Goal: Task Accomplishment & Management: Complete application form

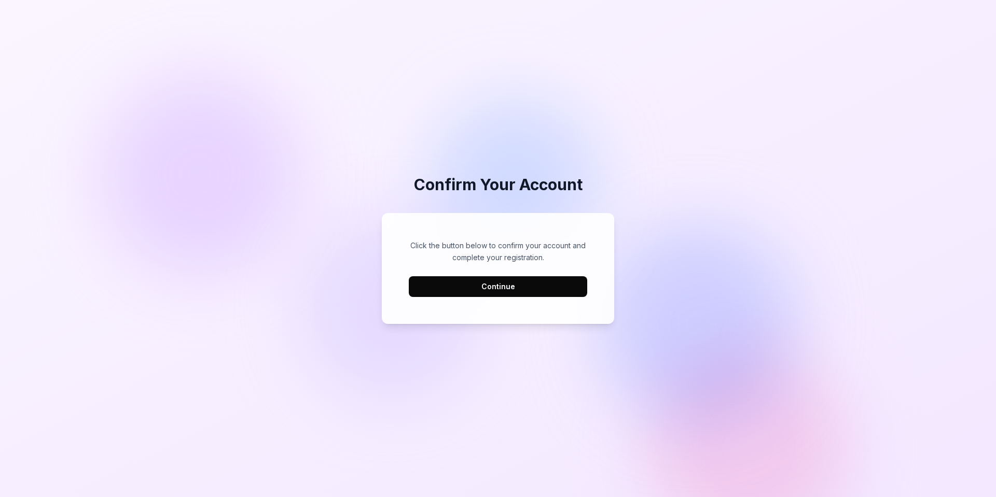
click at [492, 294] on button "Continue" at bounding box center [498, 286] width 178 height 21
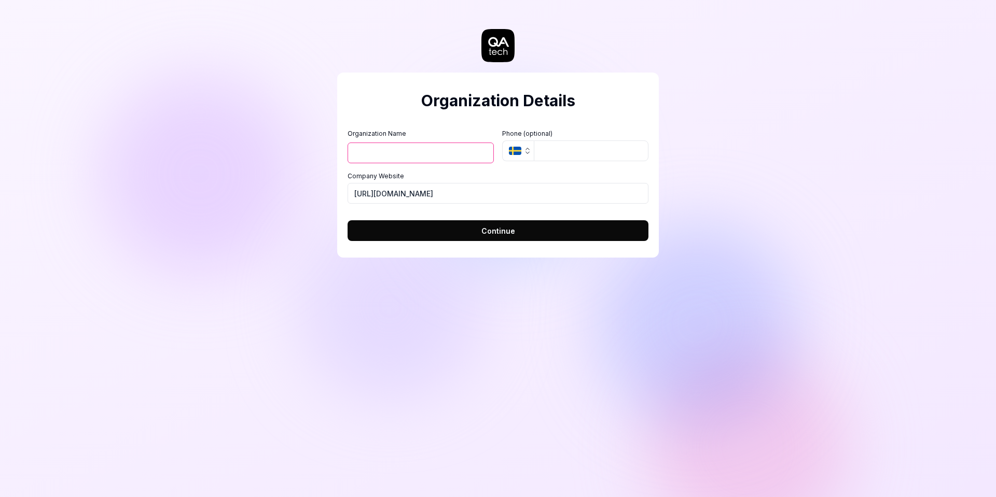
click at [397, 158] on input "Organization Name" at bounding box center [420, 153] width 146 height 21
type input "r"
type input "tinydevs"
click at [569, 159] on input "tel" at bounding box center [591, 151] width 115 height 21
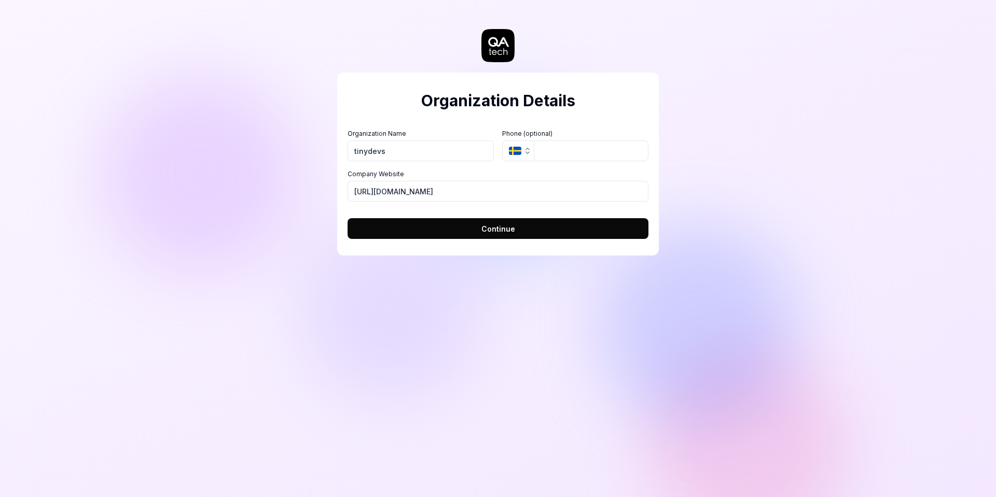
click at [519, 159] on button "SE" at bounding box center [518, 151] width 32 height 21
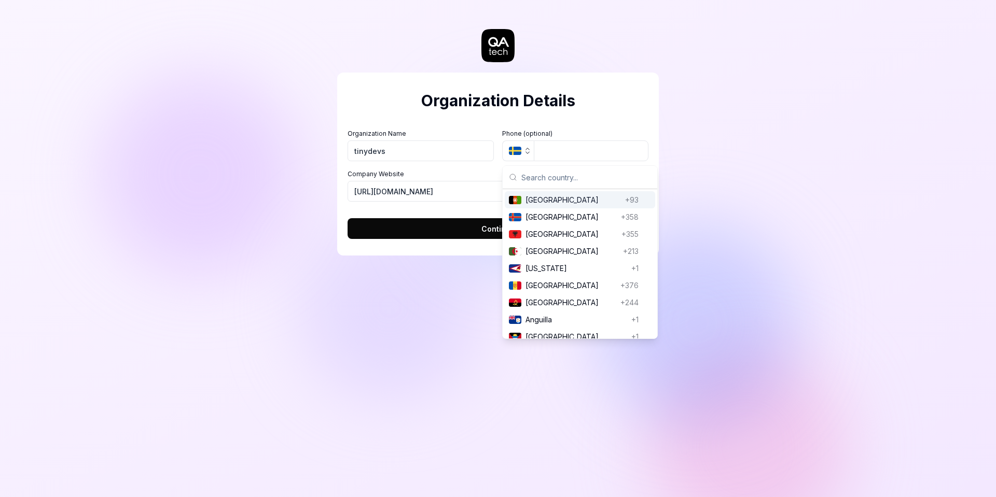
click at [531, 150] on icon "button" at bounding box center [527, 151] width 8 height 8
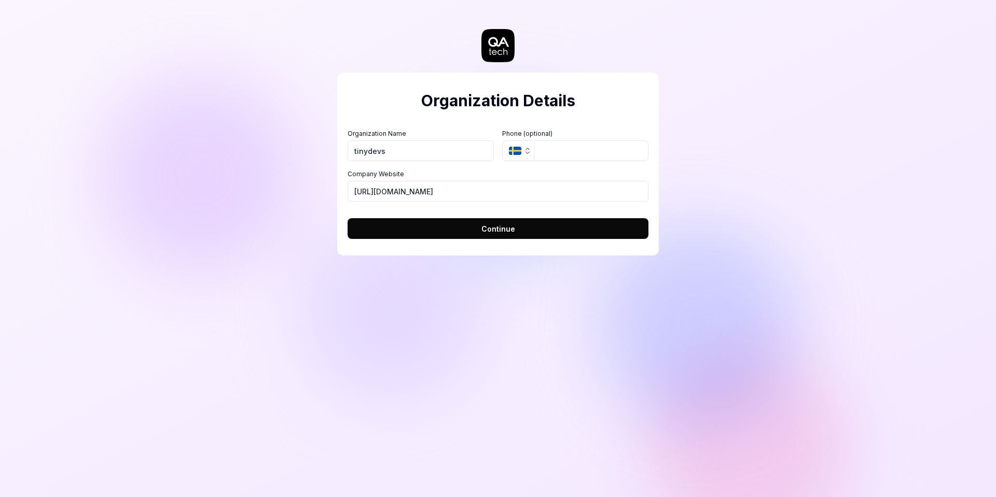
click at [521, 150] on icon "button" at bounding box center [515, 151] width 12 height 8
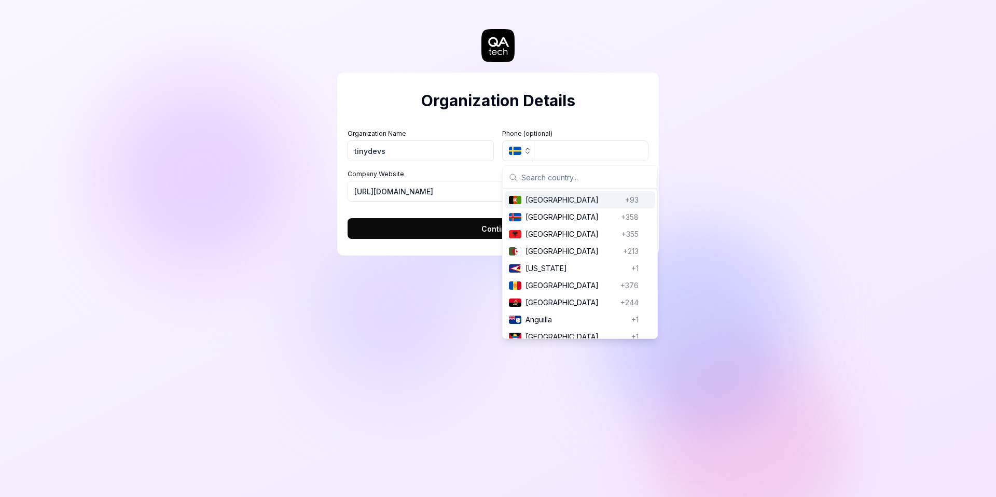
click at [459, 117] on div "Organization Details Organization Name tinydevs Organization Logo (Square minim…" at bounding box center [498, 164] width 322 height 183
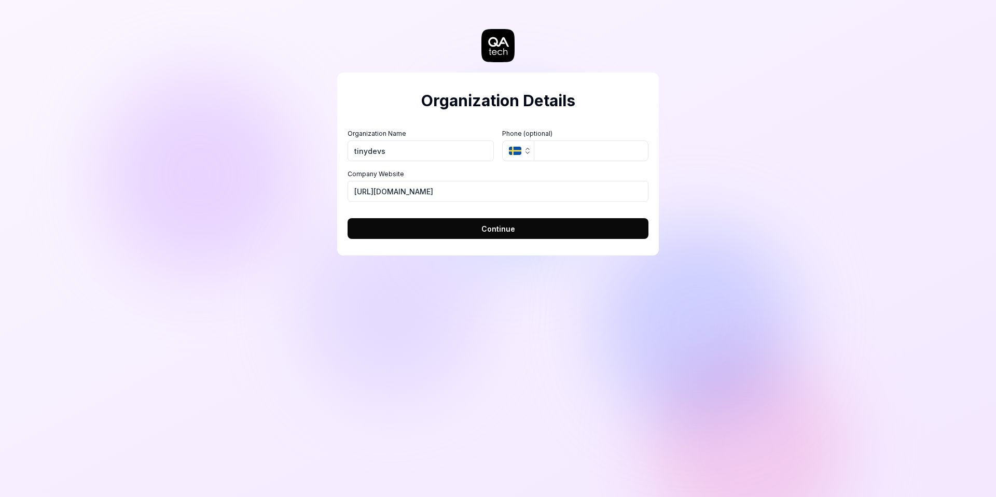
click at [457, 233] on button "Continue" at bounding box center [497, 228] width 301 height 21
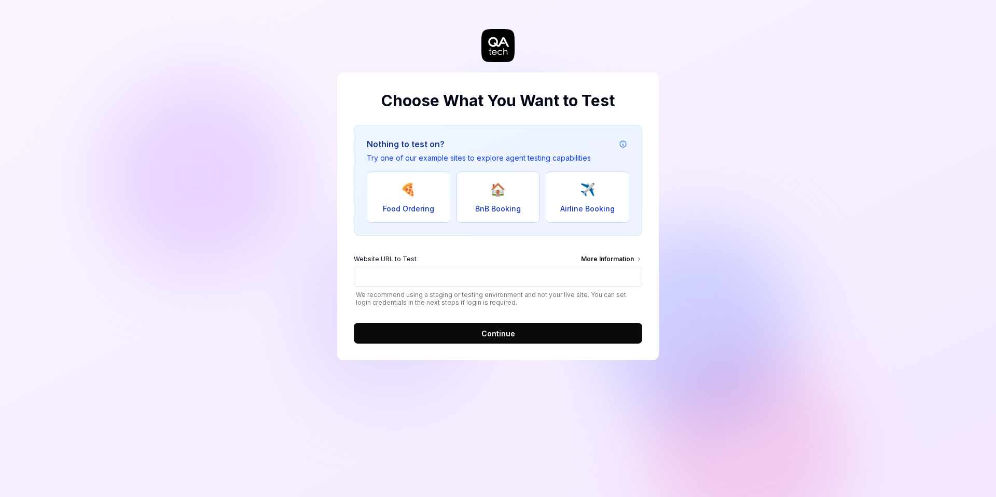
click at [374, 199] on button "🍕 Food Ordering" at bounding box center [408, 197] width 83 height 51
click at [502, 197] on span "🏠" at bounding box center [498, 189] width 16 height 19
click at [593, 198] on span "✈️" at bounding box center [588, 189] width 16 height 19
type input "[URL][DOMAIN_NAME]"
click at [616, 197] on button "✈️ Airline Booking" at bounding box center [587, 197] width 83 height 51
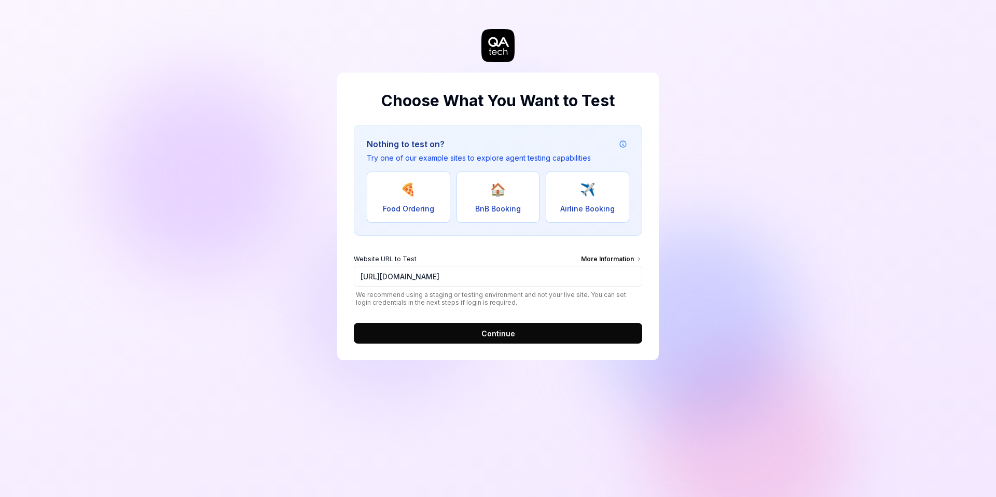
click at [445, 343] on button "Continue" at bounding box center [498, 333] width 288 height 21
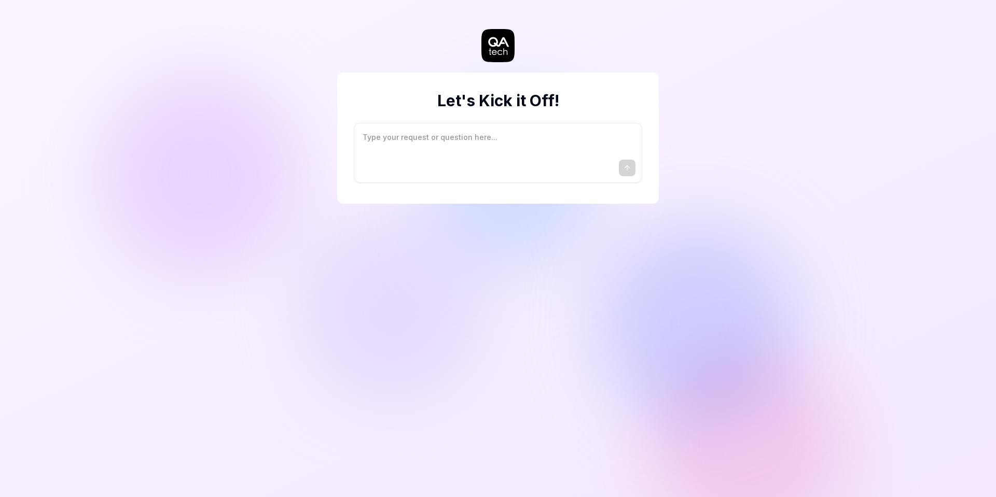
type textarea "*"
type textarea "I"
type textarea "*"
type textarea "I"
type textarea "*"
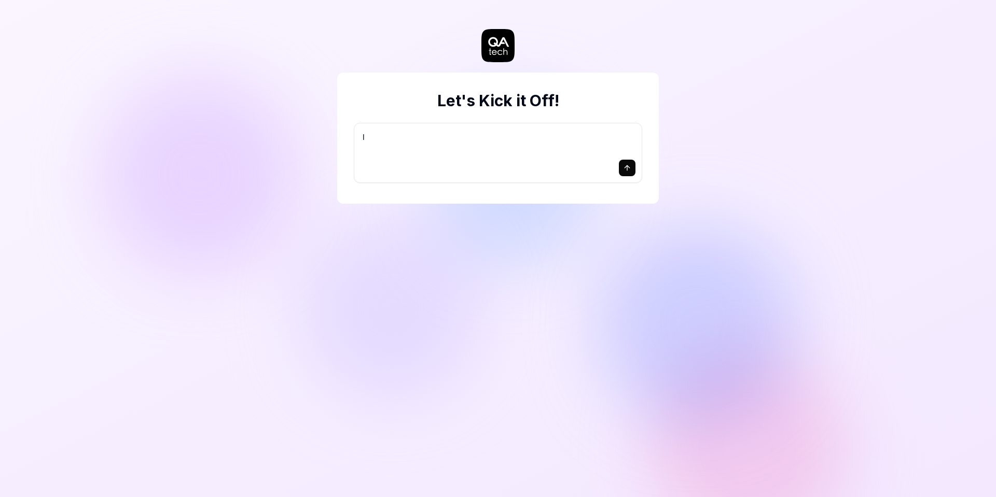
type textarea "I w"
type textarea "*"
type textarea "I wa"
type textarea "*"
type textarea "I wan"
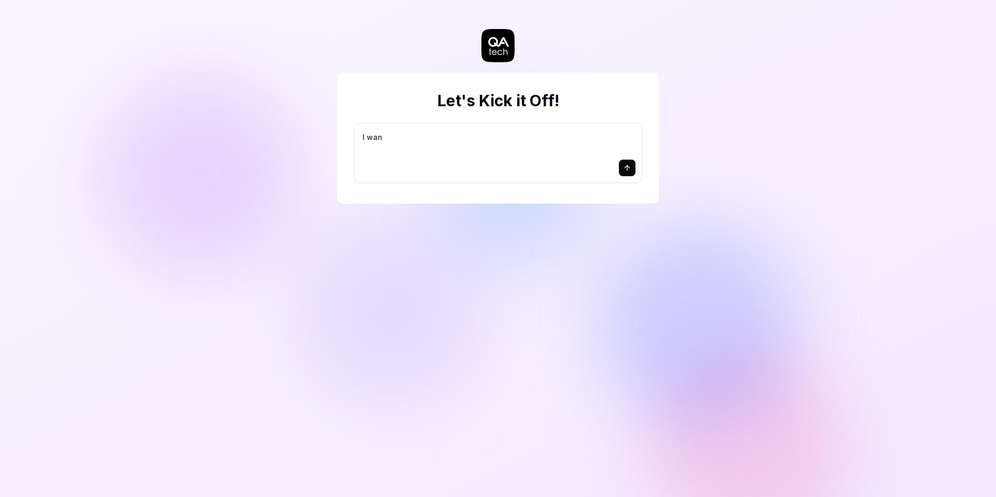
type textarea "*"
type textarea "I want"
type textarea "*"
type textarea "I want"
type textarea "*"
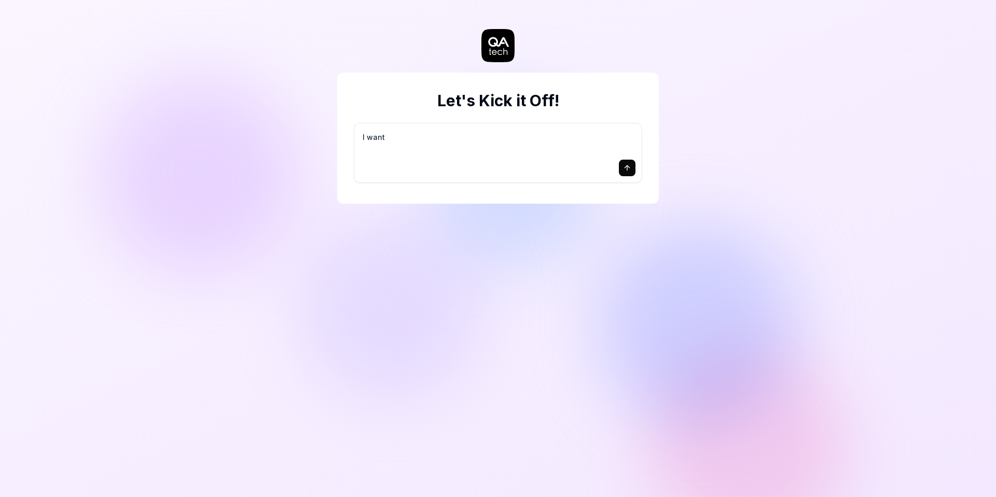
type textarea "I want a"
type textarea "*"
type textarea "I want a"
type textarea "*"
type textarea "I want a g"
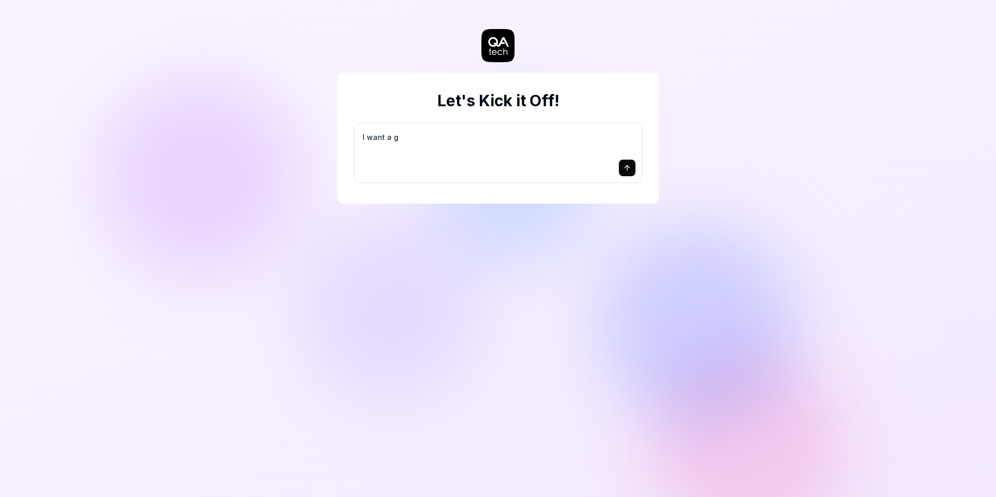
type textarea "*"
type textarea "I want a go"
type textarea "*"
type textarea "I want a goo"
type textarea "*"
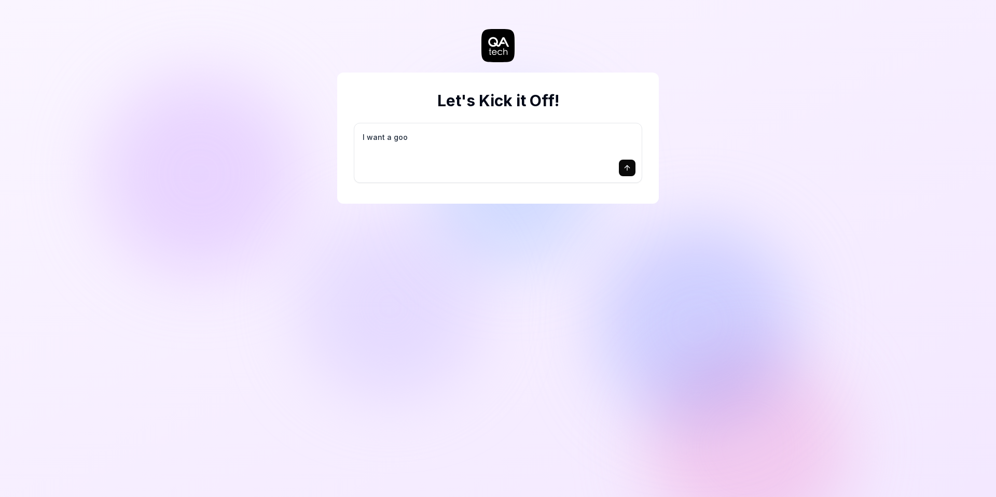
type textarea "I want a good"
type textarea "*"
type textarea "I want a good"
type textarea "*"
type textarea "I want a good t"
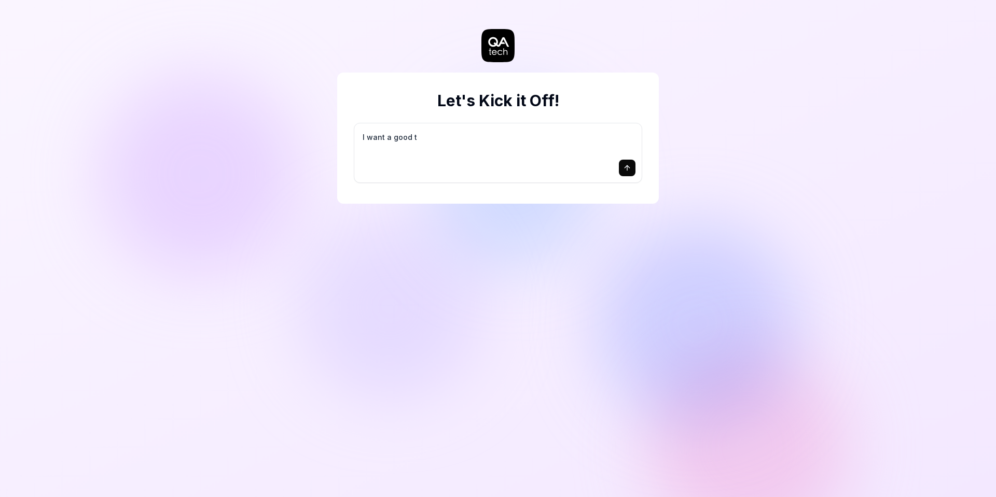
type textarea "*"
type textarea "I want a good te"
type textarea "*"
type textarea "I want a good tes"
type textarea "*"
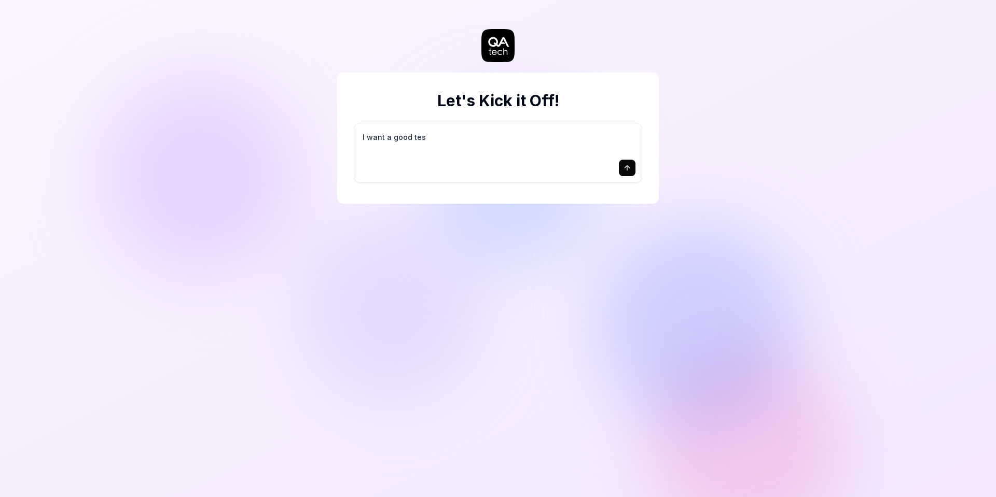
type textarea "I want a good test"
type textarea "*"
type textarea "I want a good test"
type textarea "*"
type textarea "I want a good test s"
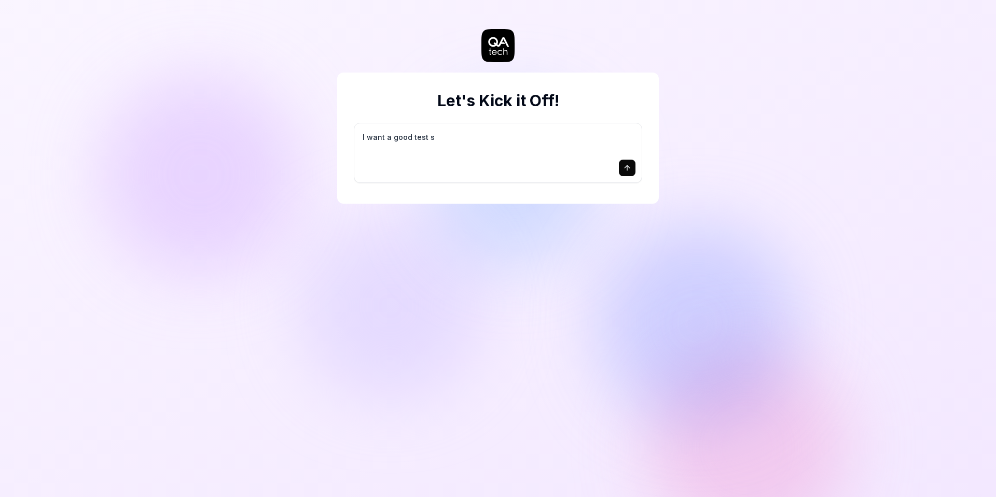
type textarea "*"
type textarea "I want a good test se"
type textarea "*"
type textarea "I want a good test set"
type textarea "*"
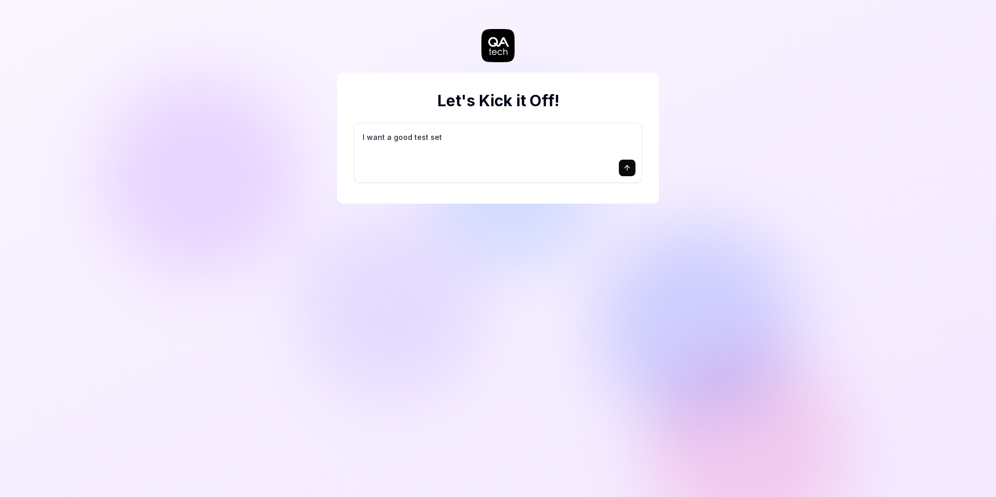
type textarea "I want a good test setu"
type textarea "*"
type textarea "I want a good test setup"
type textarea "*"
type textarea "I want a good test setup"
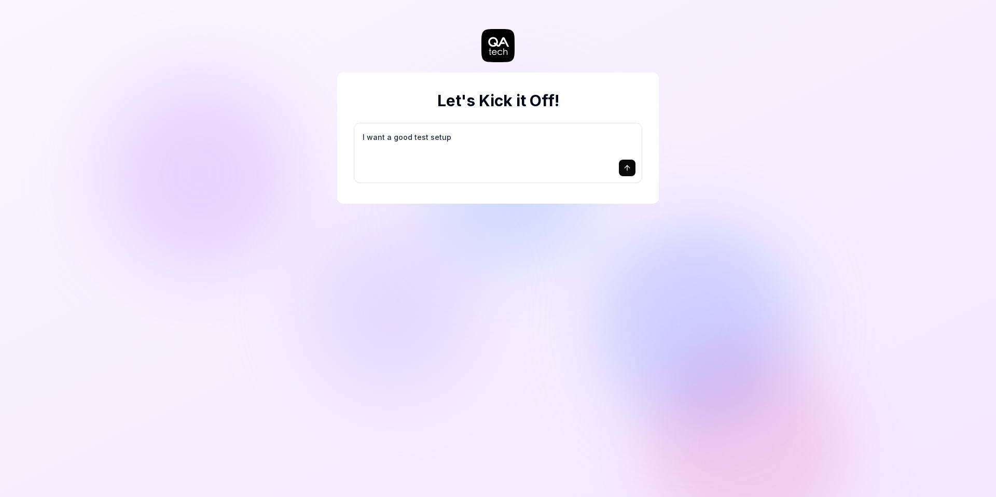
type textarea "*"
type textarea "I want a good test setup f"
type textarea "*"
type textarea "I want a good test setup fo"
type textarea "*"
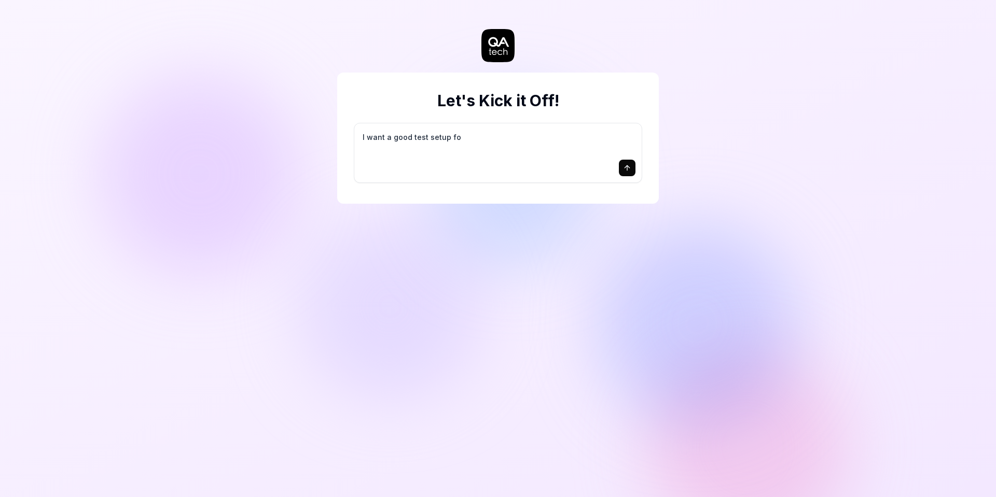
type textarea "I want a good test setup for"
type textarea "*"
type textarea "I want a good test setup for"
type textarea "*"
type textarea "I want a good test setup for m"
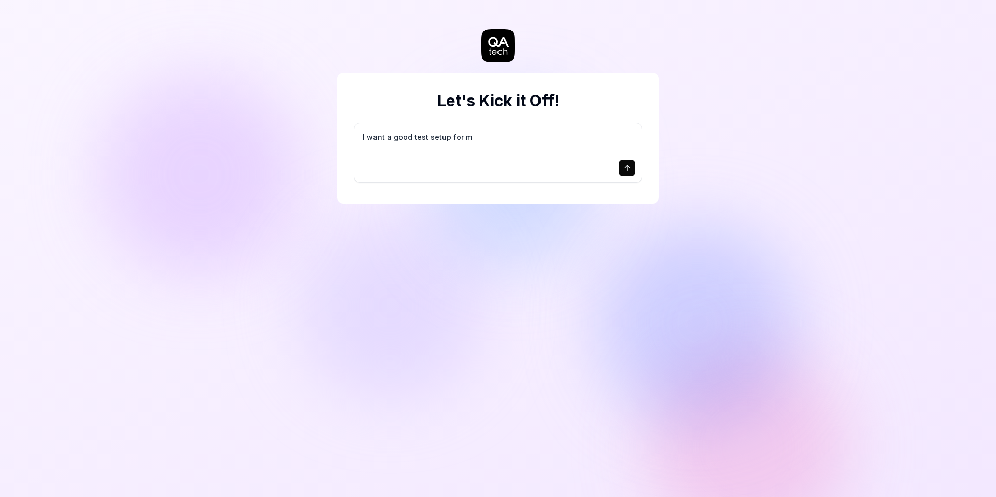
type textarea "*"
type textarea "I want a good test setup for my"
type textarea "*"
type textarea "I want a good test setup for my"
type textarea "*"
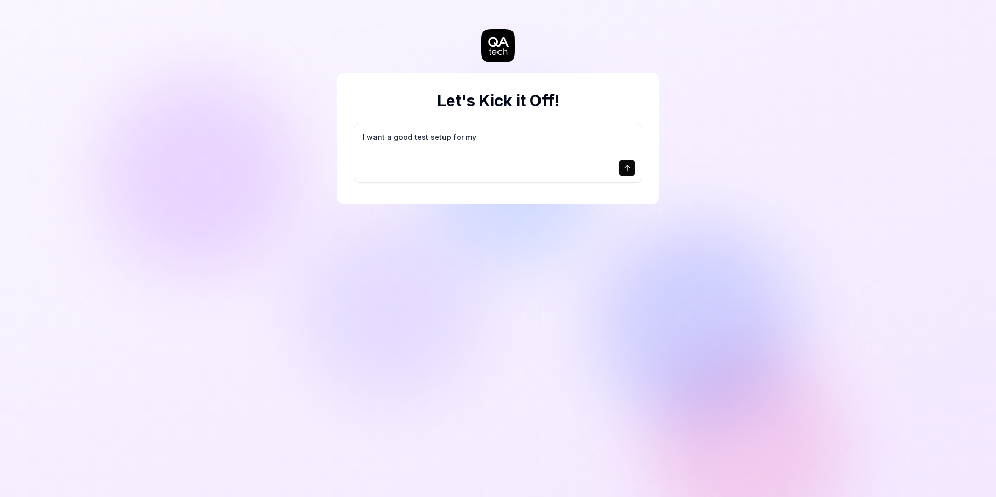
type textarea "I want a good test setup for my s"
type textarea "*"
type textarea "I want a good test setup for my si"
type textarea "*"
type textarea "I want a good test setup for my sit"
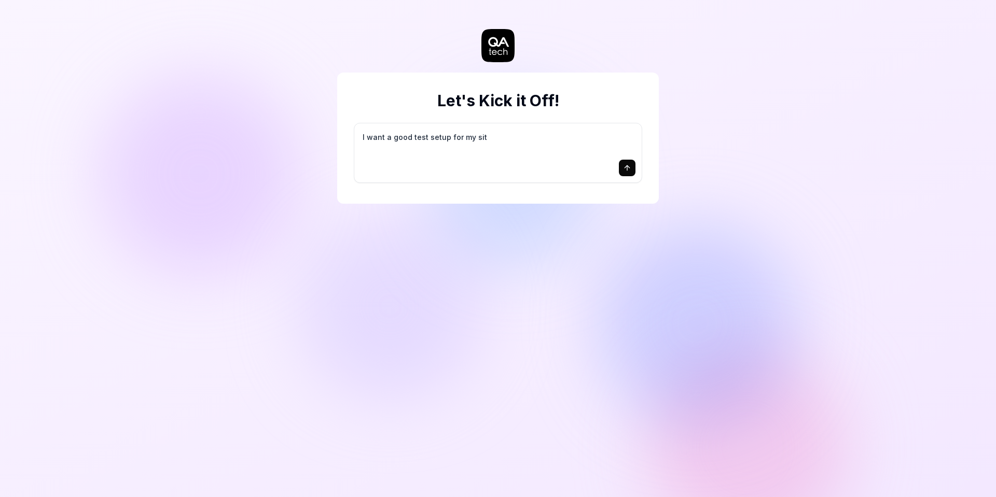
type textarea "*"
type textarea "I want a good test setup for my site"
type textarea "*"
type textarea "I want a good test setup for my site"
type textarea "*"
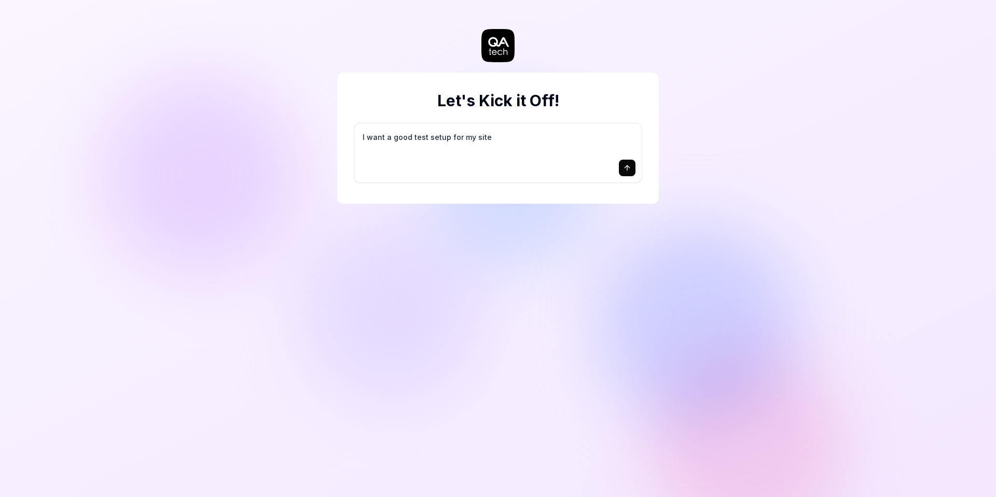
type textarea "I want a good test setup for my site -"
type textarea "*"
type textarea "I want a good test setup for my site -"
type textarea "*"
type textarea "I want a good test setup for my site - h"
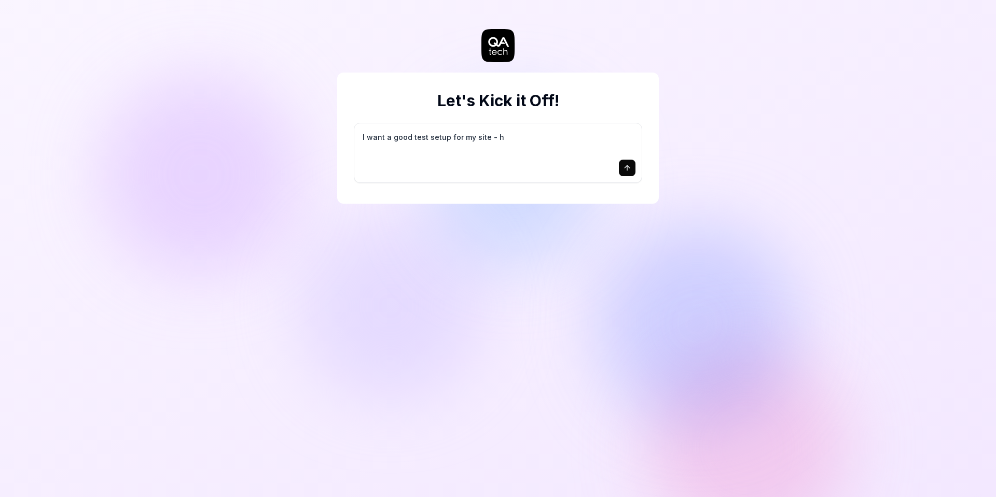
type textarea "*"
type textarea "I want a good test setup for my site - he"
type textarea "*"
type textarea "I want a good test setup for my site - hel"
type textarea "*"
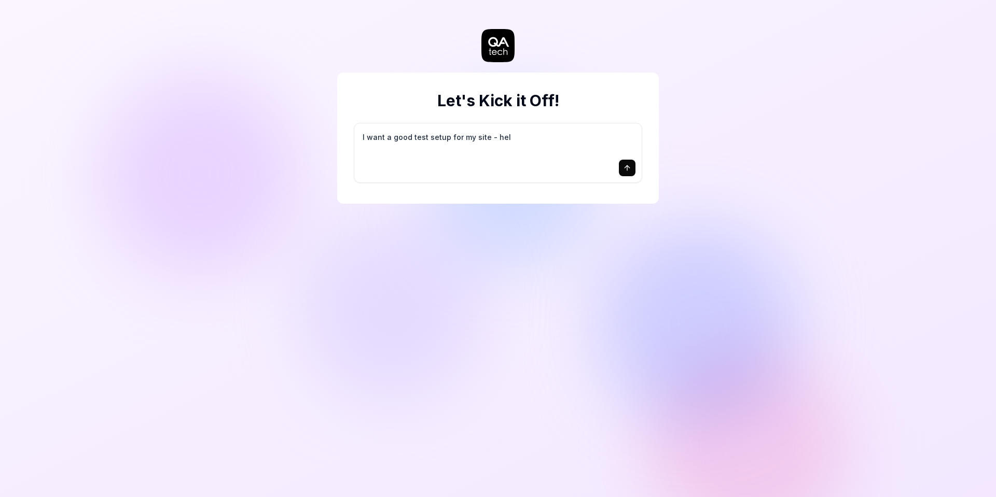
type textarea "I want a good test setup for my site - help"
type textarea "*"
type textarea "I want a good test setup for my site - help"
type textarea "*"
type textarea "I want a good test setup for my site - help m"
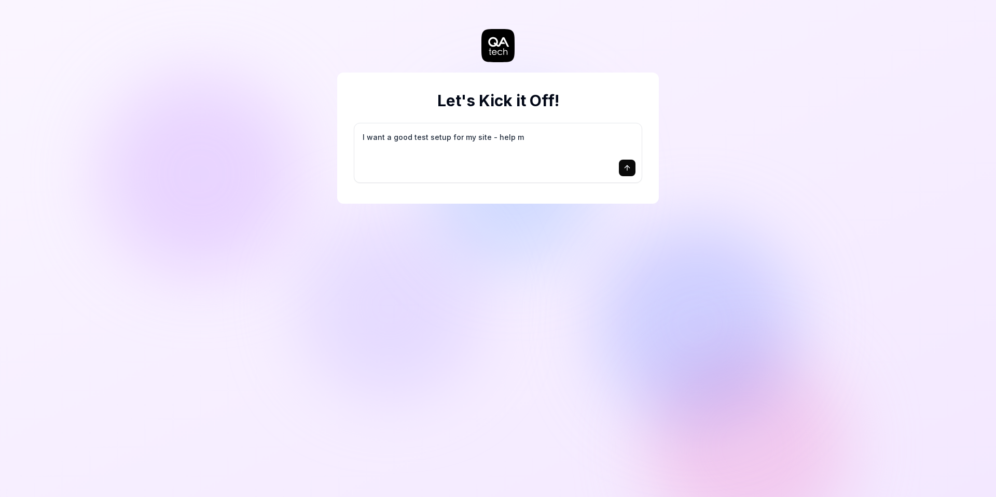
type textarea "*"
type textarea "I want a good test setup for my site - help me"
type textarea "*"
type textarea "I want a good test setup for my site - help me"
type textarea "*"
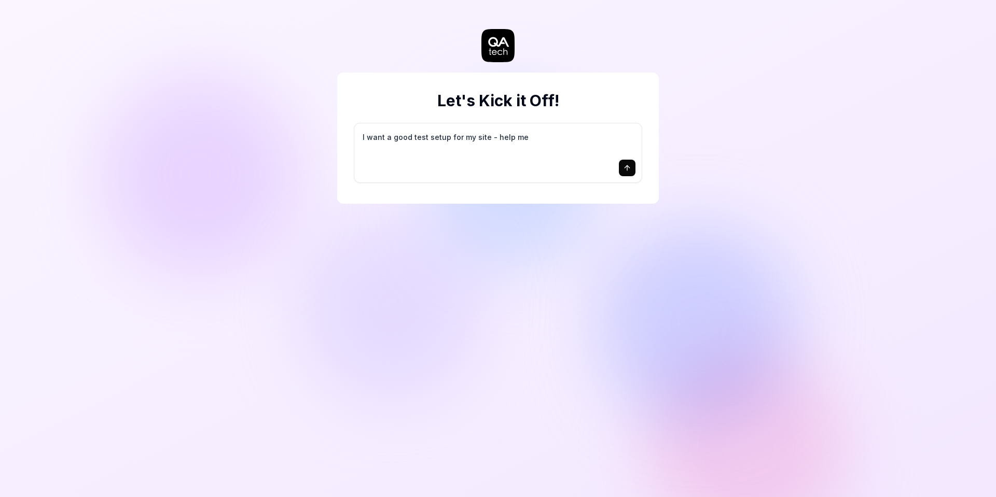
type textarea "I want a good test setup for my site - help me c"
type textarea "*"
type textarea "I want a good test setup for my site - help me cr"
type textarea "*"
type textarea "I want a good test setup for my site - help me cre"
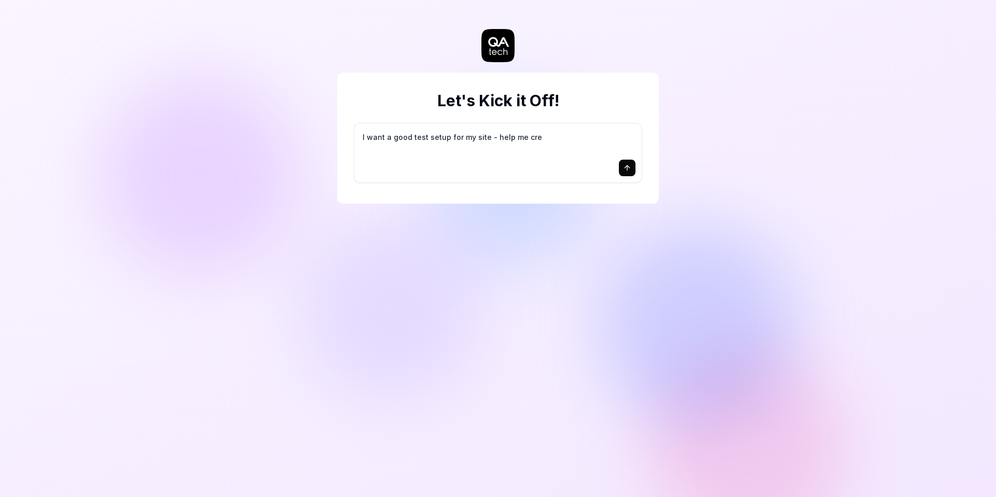
type textarea "*"
type textarea "I want a good test setup for my site - help me crea"
type textarea "*"
type textarea "I want a good test setup for my site - help me creat"
type textarea "*"
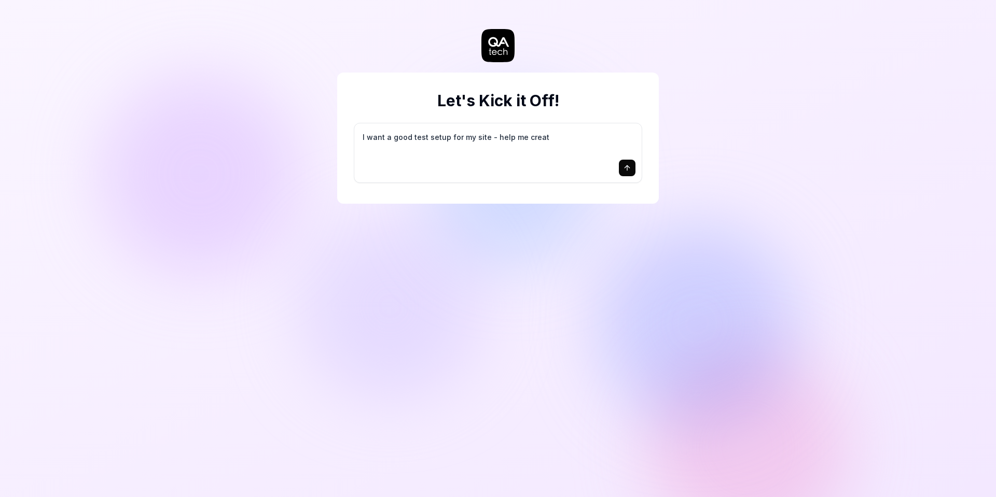
type textarea "I want a good test setup for my site - help me create"
type textarea "*"
type textarea "I want a good test setup for my site - help me create"
type textarea "*"
type textarea "I want a good test setup for my site - help me create t"
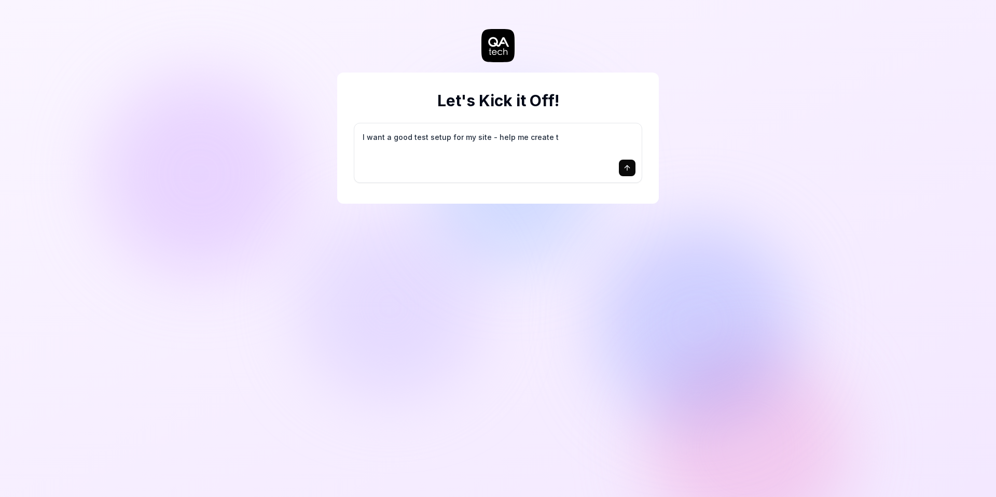
type textarea "*"
type textarea "I want a good test setup for my site - help me create th"
type textarea "*"
type textarea "I want a good test setup for my site - help me create the"
type textarea "*"
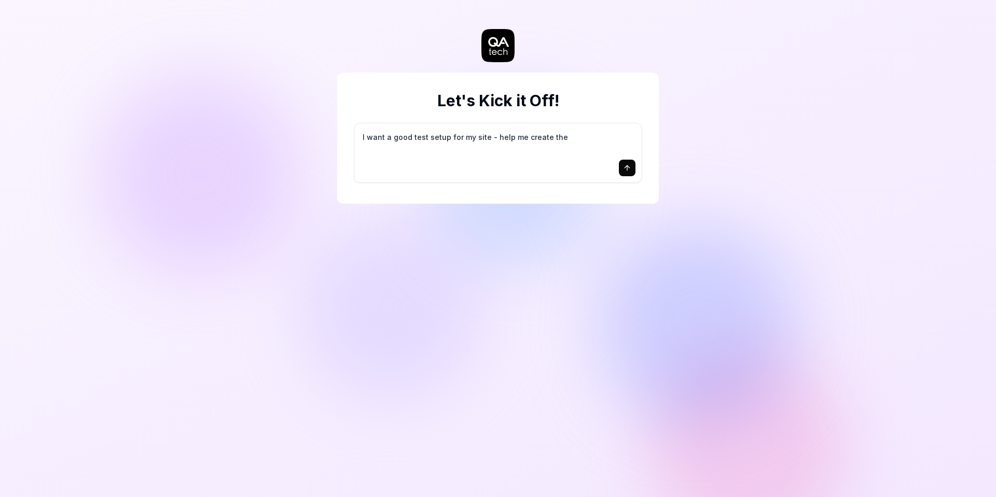
type textarea "I want a good test setup for my site - help me create the"
type textarea "*"
type textarea "I want a good test setup for my site - help me create the f"
type textarea "*"
type textarea "I want a good test setup for my site - help me create the fi"
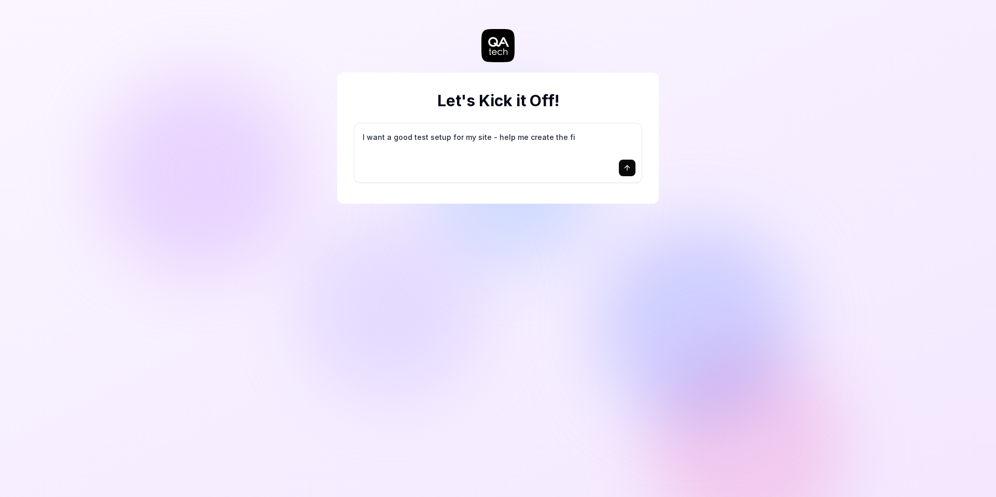
type textarea "*"
type textarea "I want a good test setup for my site - help me create the fir"
type textarea "*"
type textarea "I want a good test setup for my site - help me create the firs"
type textarea "*"
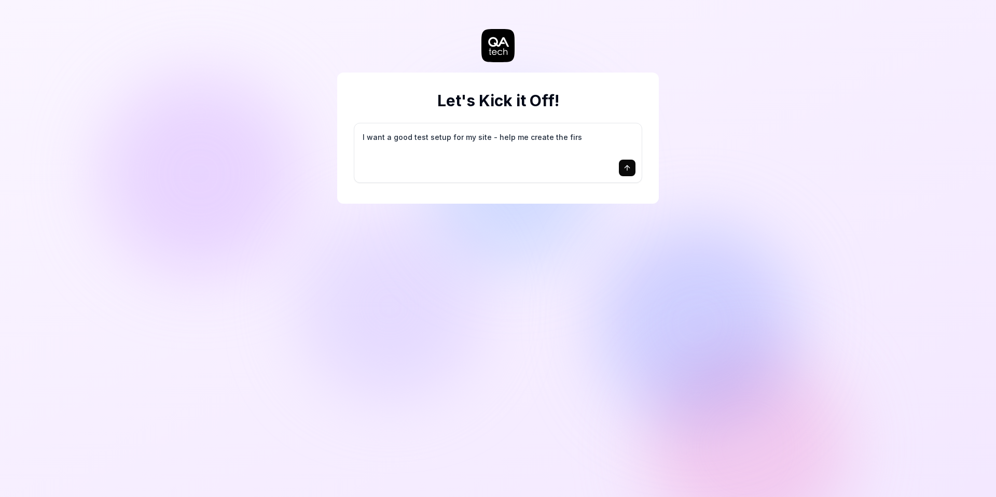
type textarea "I want a good test setup for my site - help me create the first"
type textarea "*"
type textarea "I want a good test setup for my site - help me create the first"
type textarea "*"
type textarea "I want a good test setup for my site - help me create the first 3"
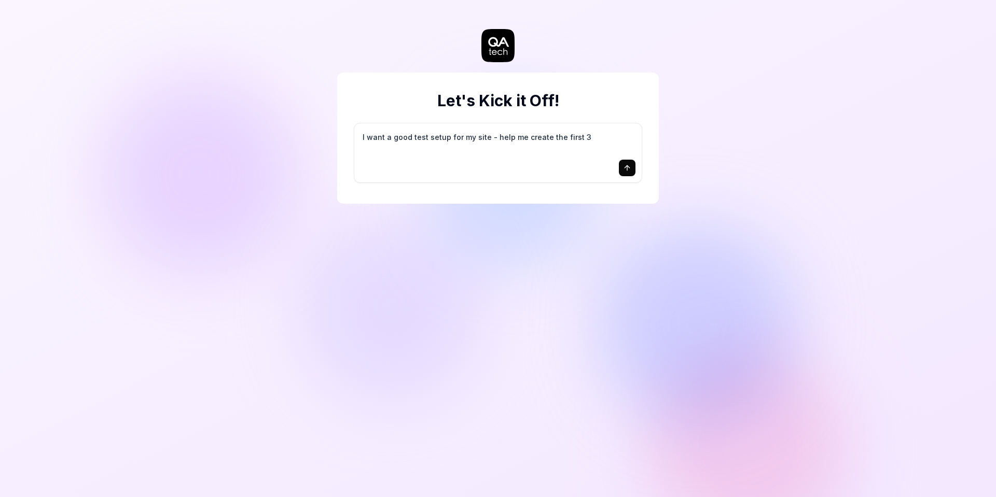
type textarea "*"
type textarea "I want a good test setup for my site - help me create the first 3-"
type textarea "*"
type textarea "I want a good test setup for my site - help me create the first 3-5"
type textarea "*"
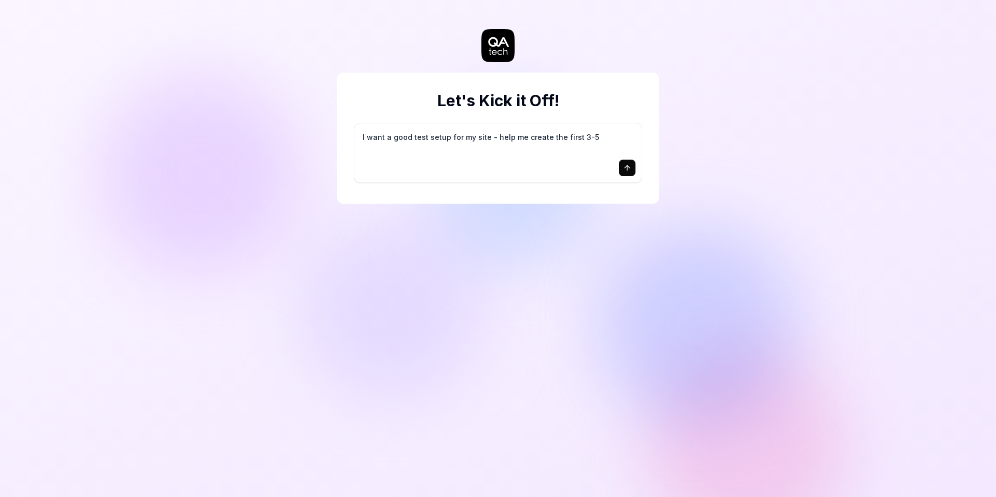
type textarea "I want a good test setup for my site - help me create the first 3-5"
type textarea "*"
type textarea "I want a good test setup for my site - help me create the first 3-5 t"
type textarea "*"
type textarea "I want a good test setup for my site - help me create the first 3-5 te"
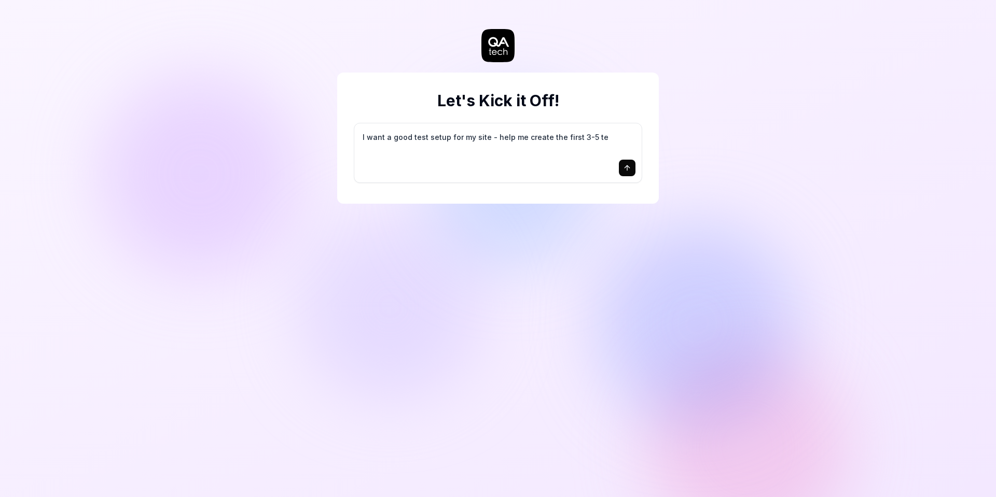
type textarea "*"
type textarea "I want a good test setup for my site - help me create the first 3-5 tes"
type textarea "*"
type textarea "I want a good test setup for my site - help me create the first 3-5 test"
type textarea "*"
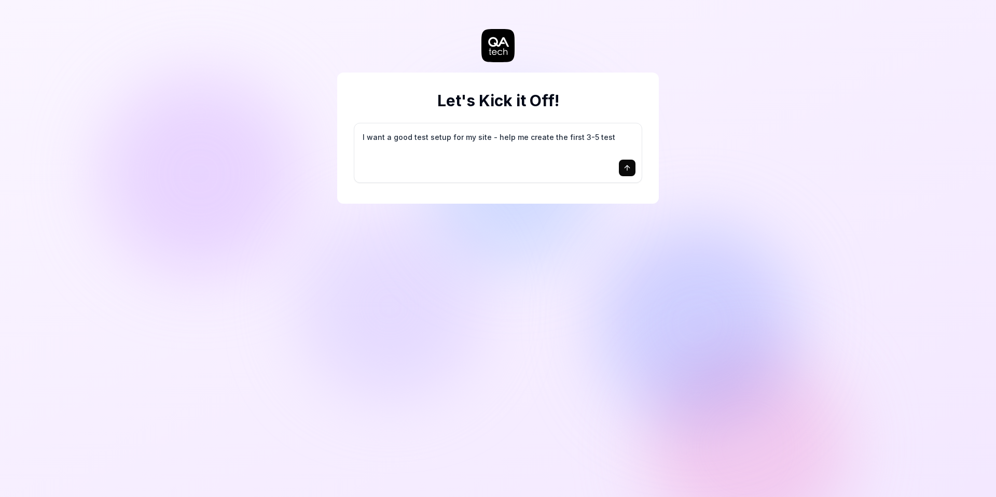
type textarea "I want a good test setup for my site - help me create the first 3-5 test"
type textarea "*"
type textarea "I want a good test setup for my site - help me create the first 3-5 test c"
type textarea "*"
type textarea "I want a good test setup for my site - help me create the first 3-5 test ca"
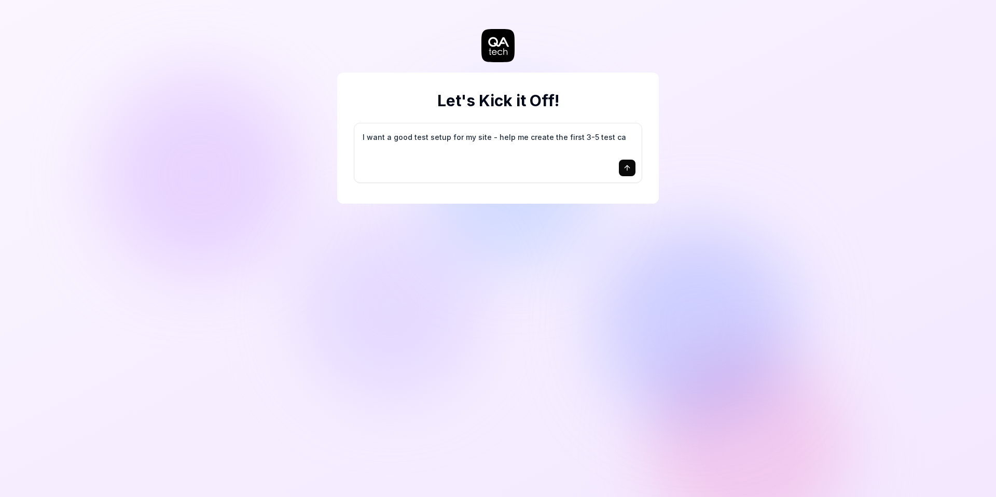
type textarea "*"
type textarea "I want a good test setup for my site - help me create the first 3-5 test cas"
type textarea "*"
type textarea "I want a good test setup for my site - help me create the first 3-5 test case"
type textarea "*"
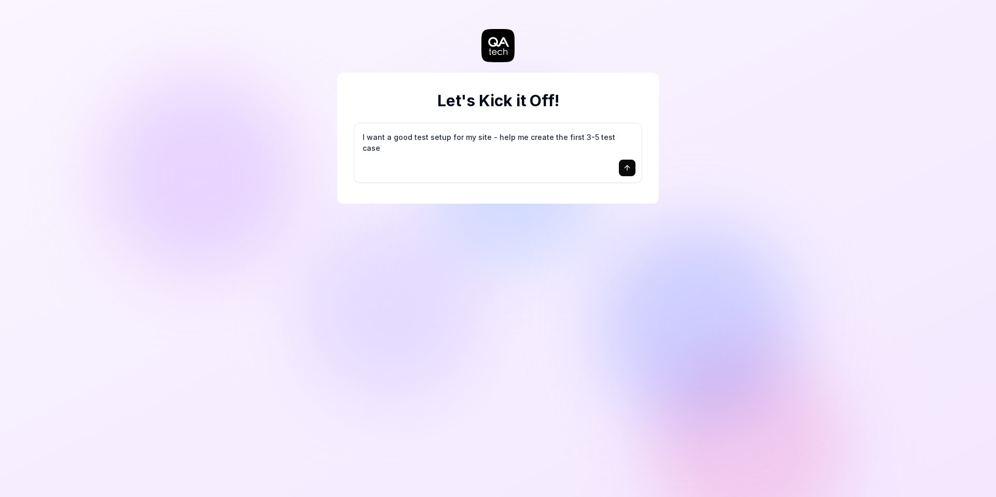
type textarea "I want a good test setup for my site - help me create the first 3-5 test cases"
click at [633, 164] on button "submit" at bounding box center [627, 168] width 17 height 17
type textarea "*"
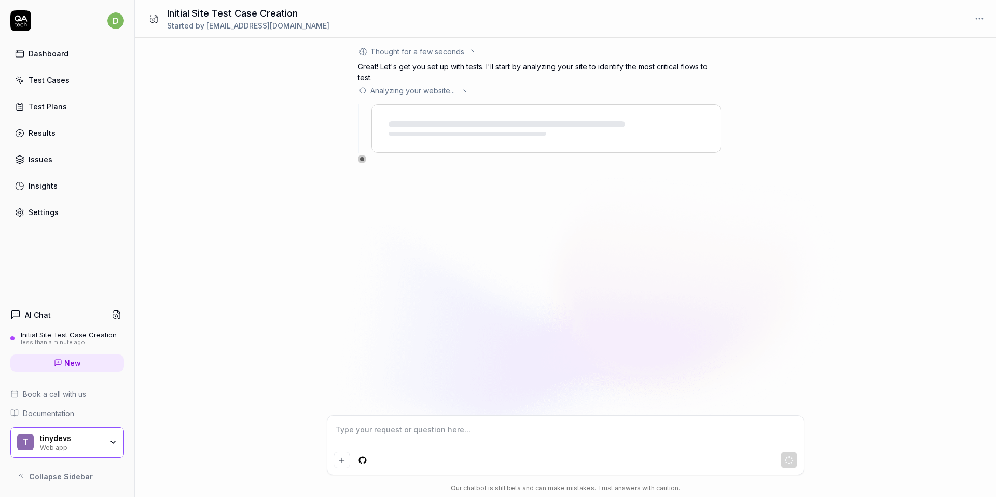
click at [62, 483] on button "Collapse Sidebar" at bounding box center [67, 476] width 114 height 21
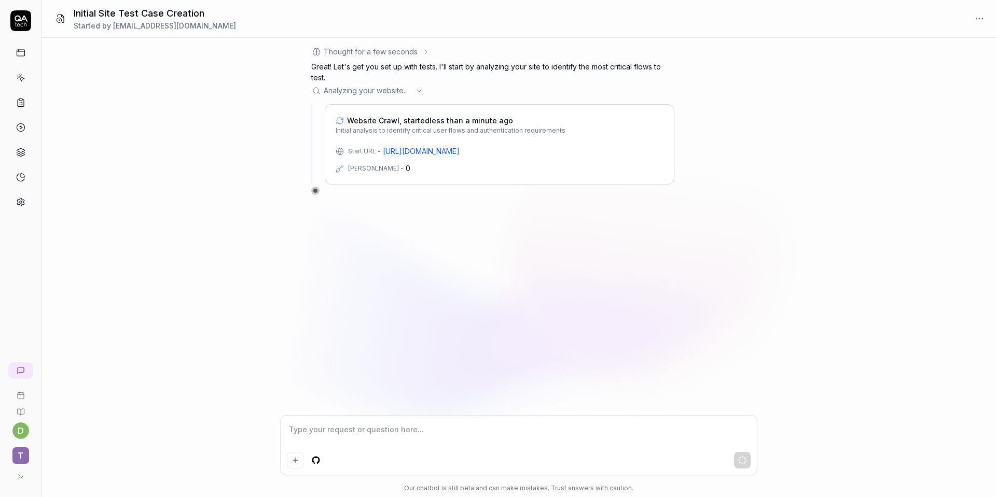
click at [22, 479] on icon at bounding box center [21, 476] width 8 height 8
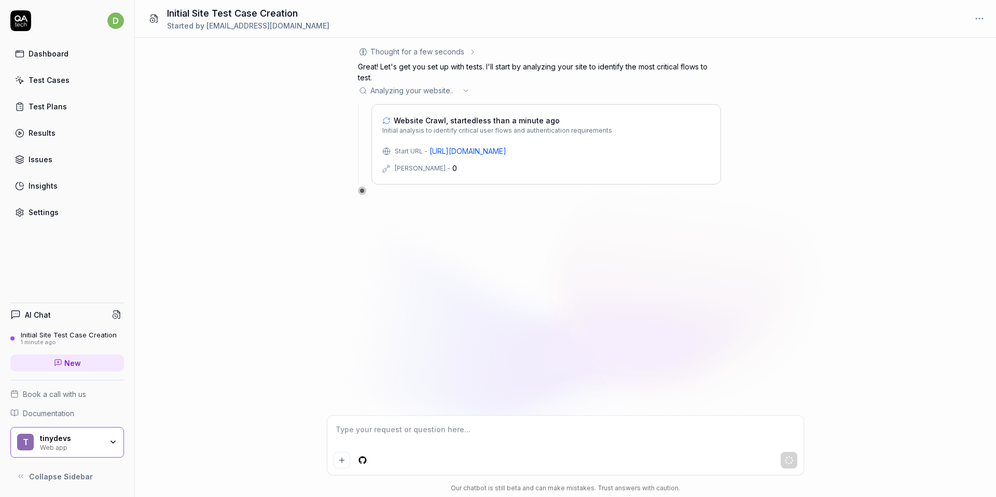
click at [22, 479] on icon at bounding box center [21, 476] width 8 height 8
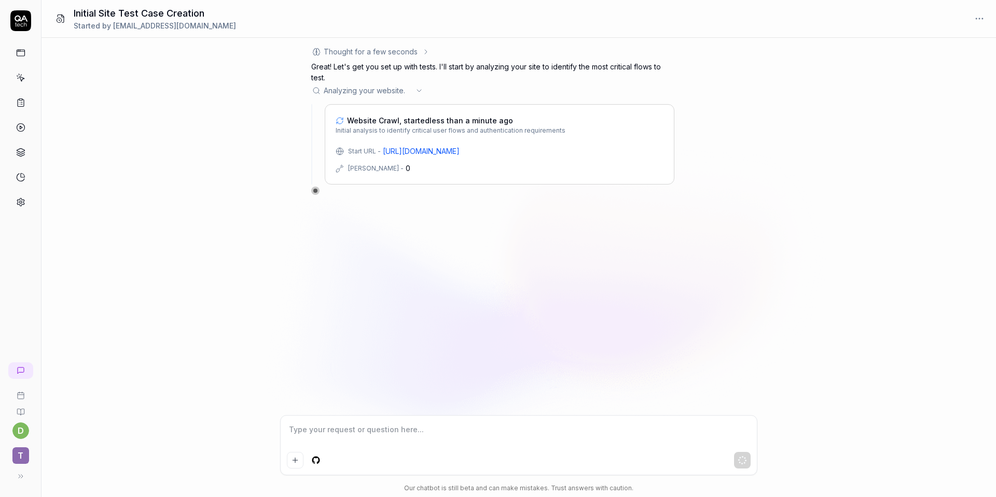
click at [22, 479] on icon at bounding box center [21, 476] width 8 height 8
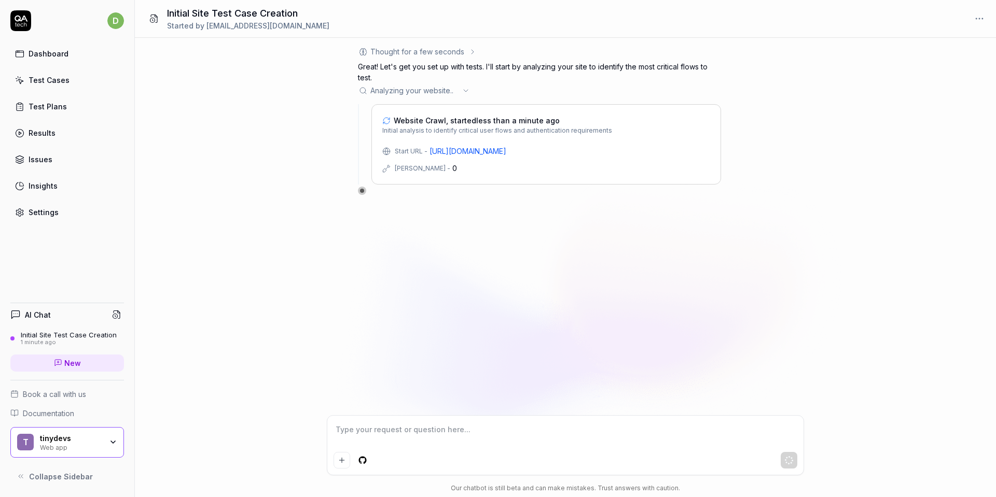
click at [22, 479] on icon at bounding box center [21, 476] width 8 height 8
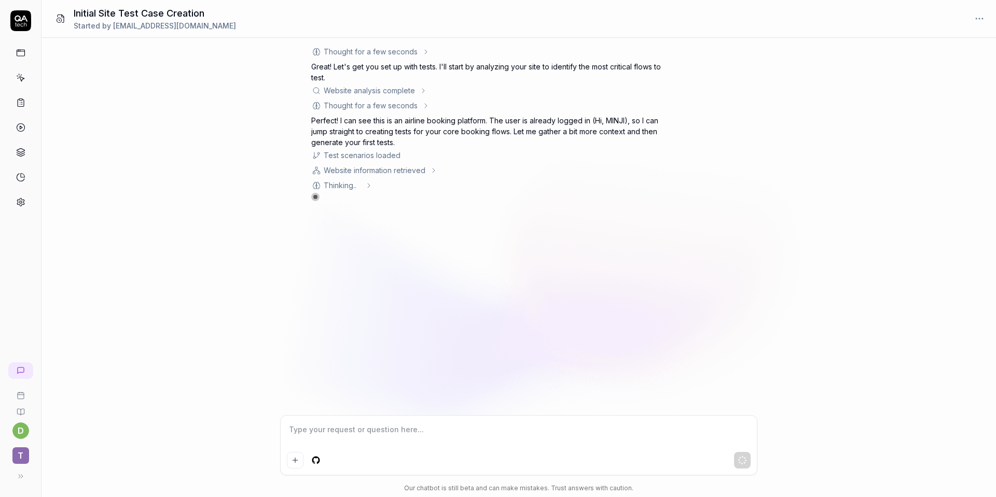
click at [417, 89] on div "Website analysis complete" at bounding box center [492, 90] width 363 height 11
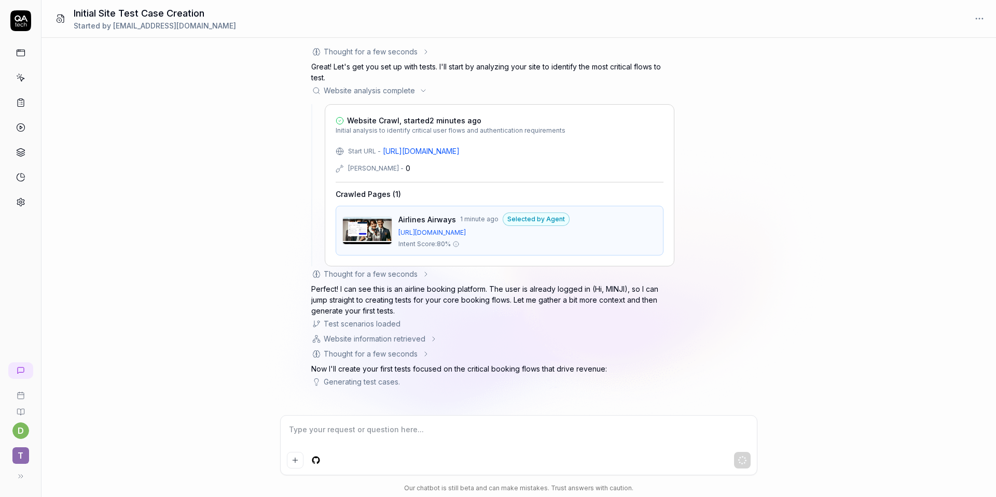
click at [417, 275] on div "Thought for a few seconds" at bounding box center [370, 274] width 119 height 11
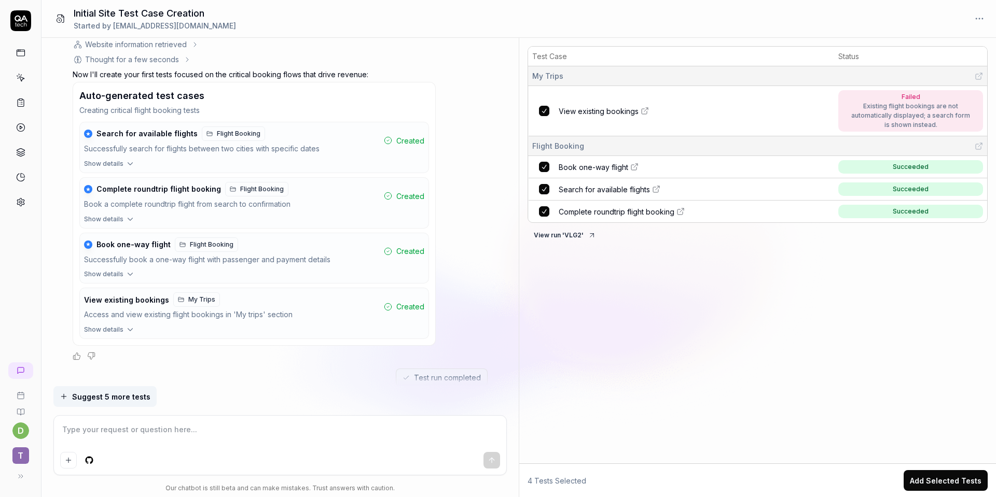
scroll to position [674, 0]
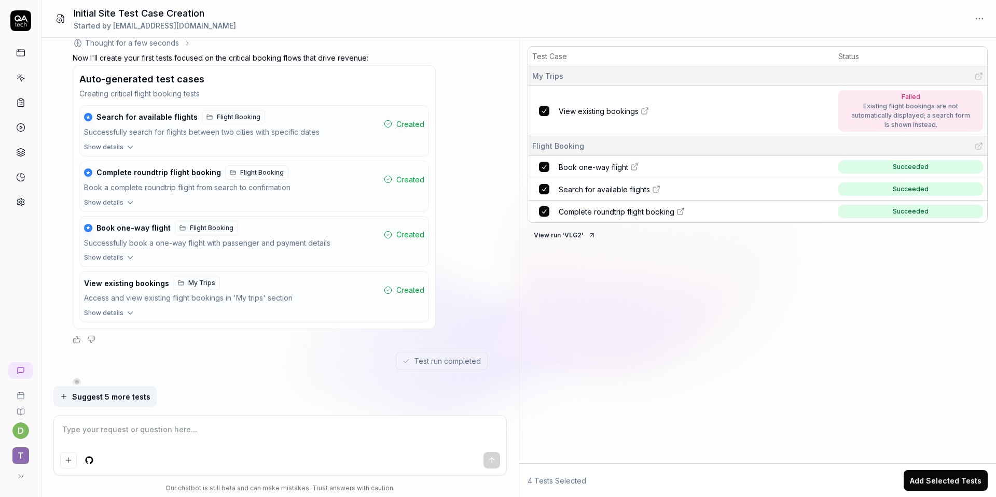
type textarea "*"
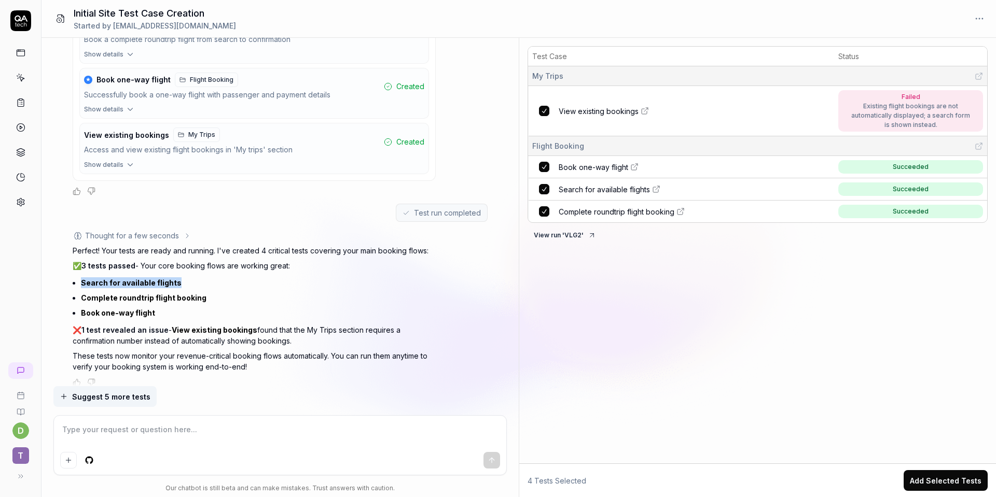
click at [476, 267] on div "Thought for a few seconds The user received a system message indicating that th…" at bounding box center [280, 308] width 415 height 157
click at [589, 172] on span "Book one-way flight" at bounding box center [593, 167] width 69 height 11
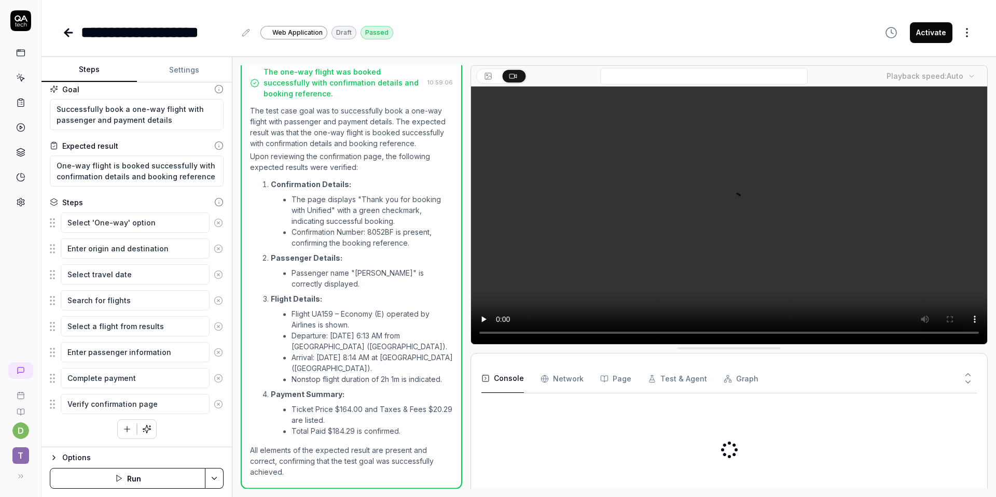
scroll to position [338, 0]
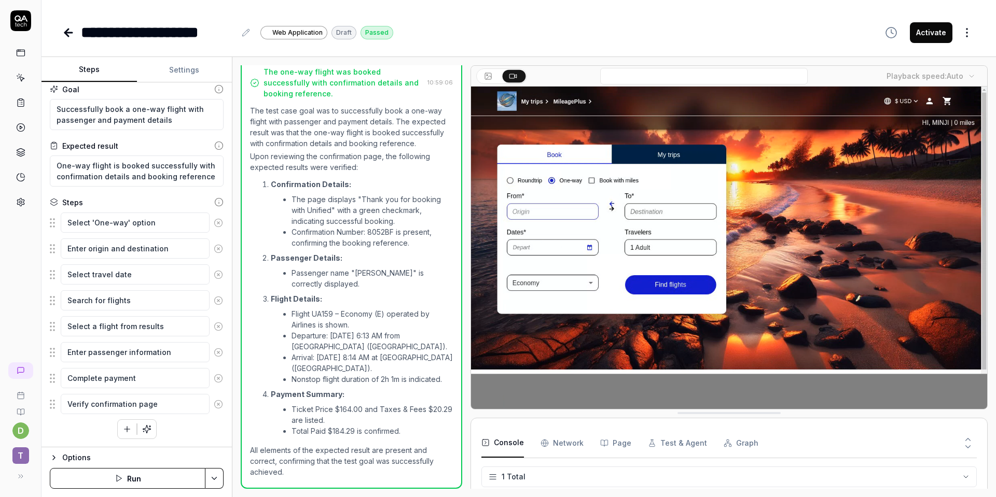
click at [577, 249] on video at bounding box center [729, 248] width 516 height 323
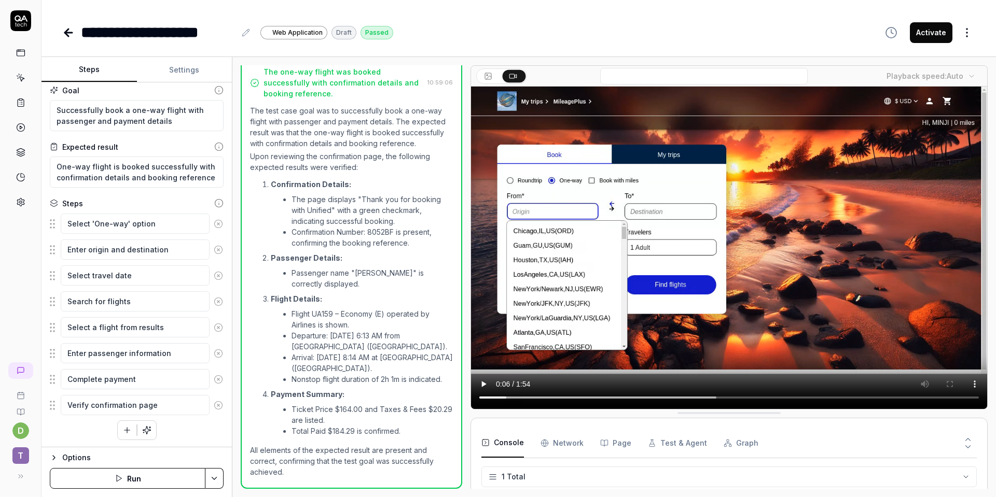
scroll to position [7, 0]
click at [97, 220] on textarea "Select 'One-way' option" at bounding box center [135, 223] width 149 height 20
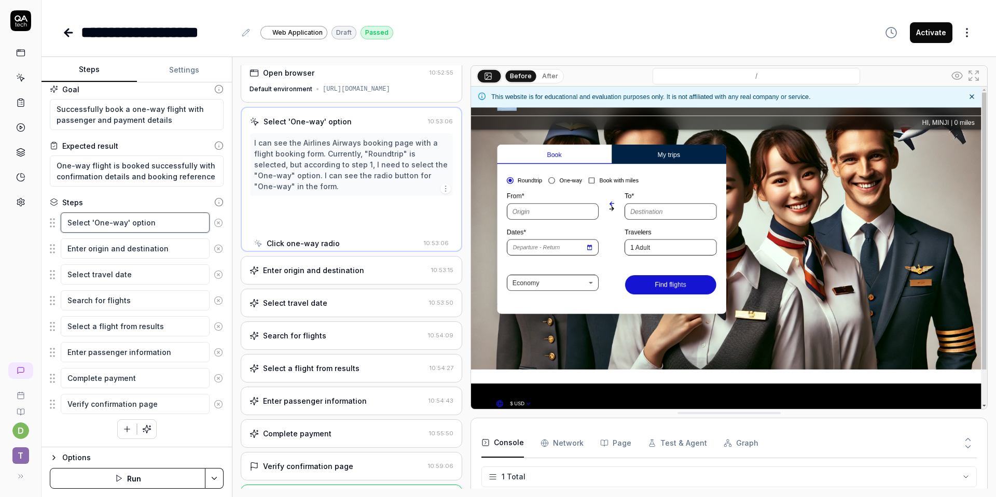
scroll to position [0, 0]
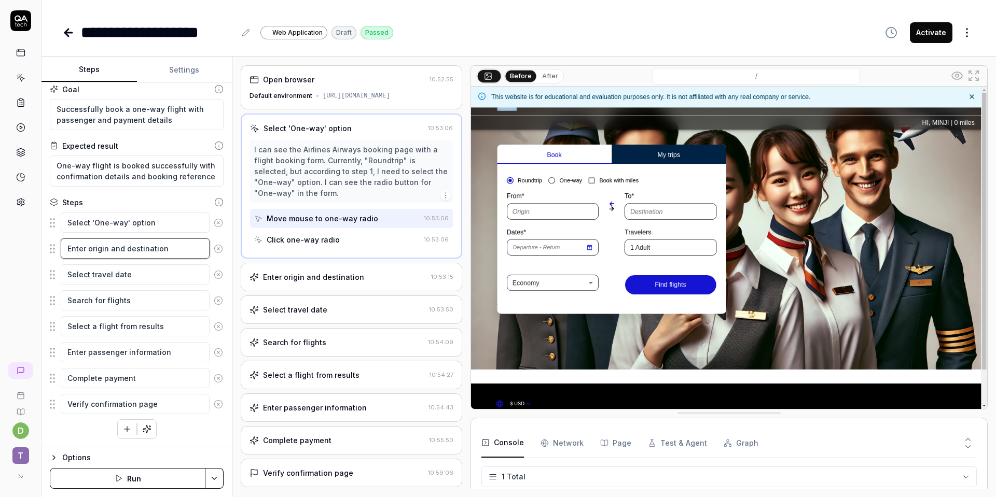
click at [107, 254] on textarea "Enter origin and destination" at bounding box center [135, 249] width 149 height 20
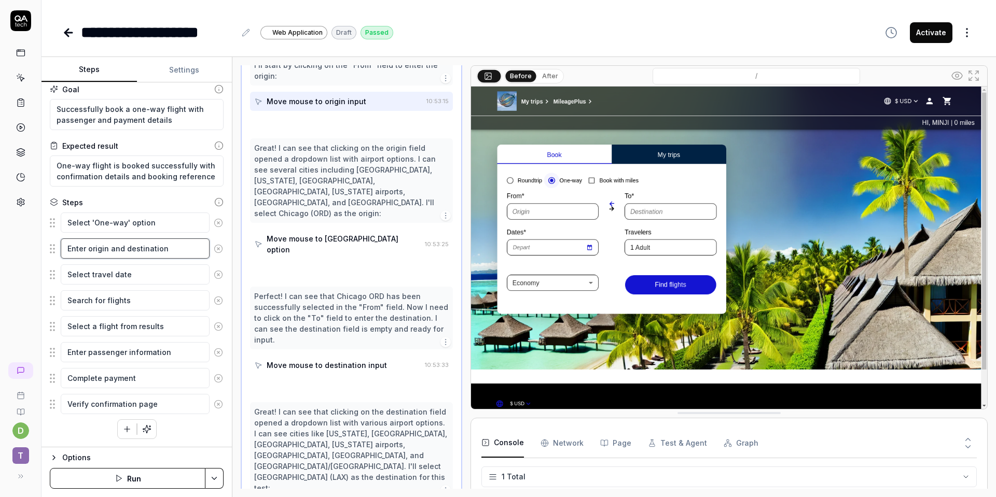
scroll to position [213, 0]
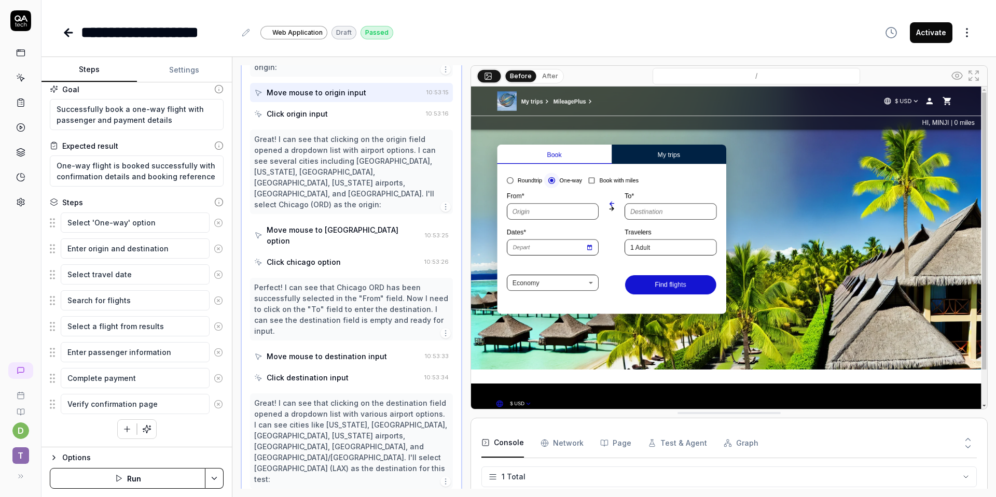
click at [268, 282] on div "Perfect! I can see that Chicago ORD has been successfully selected in the "From…" at bounding box center [351, 309] width 194 height 54
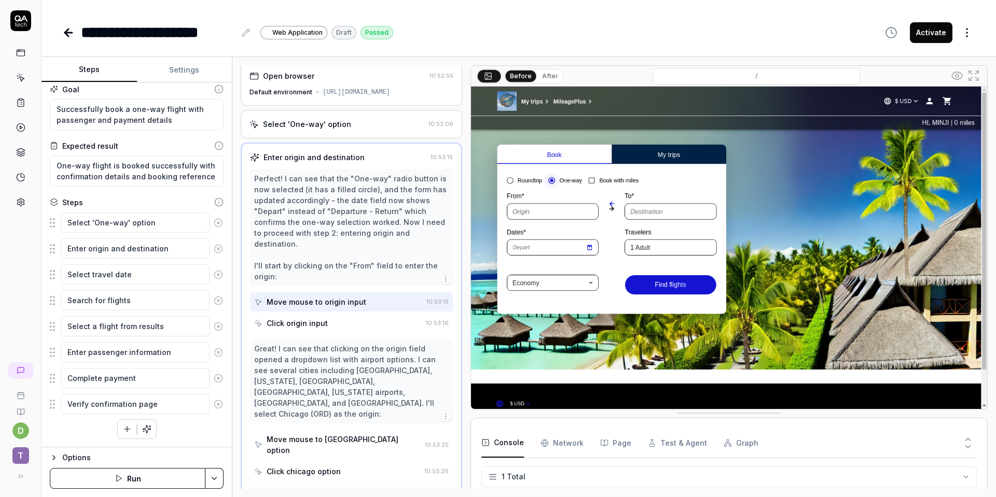
scroll to position [0, 0]
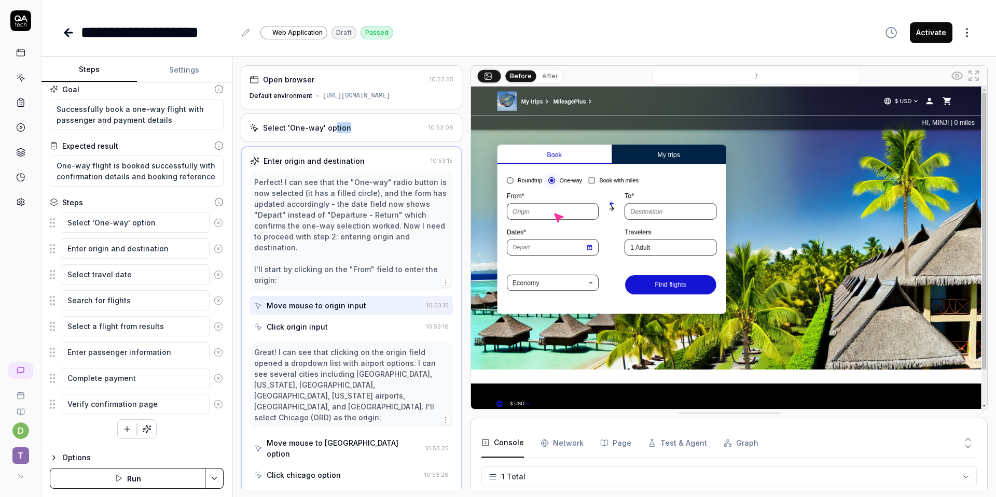
click at [332, 142] on div "Select 'One-way' option 10:53:06" at bounding box center [351, 128] width 221 height 29
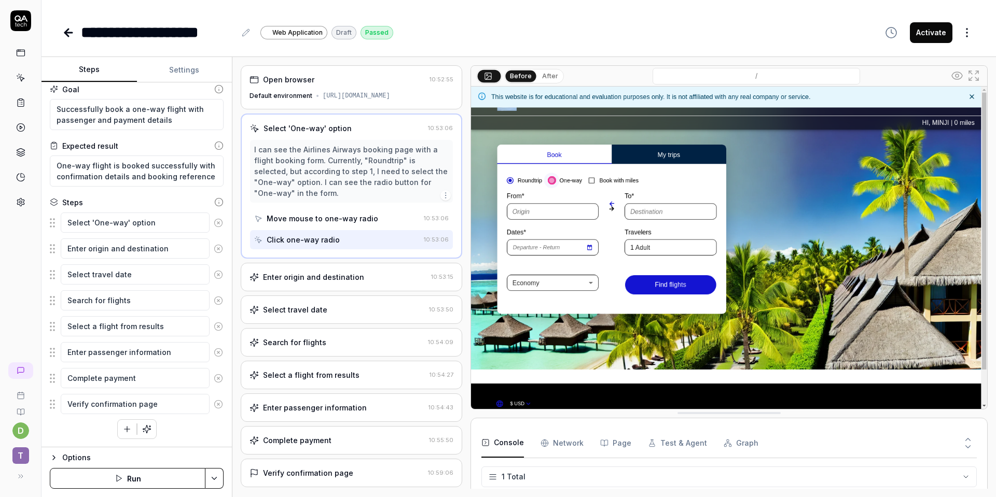
click at [332, 283] on div "Enter origin and destination" at bounding box center [313, 277] width 101 height 11
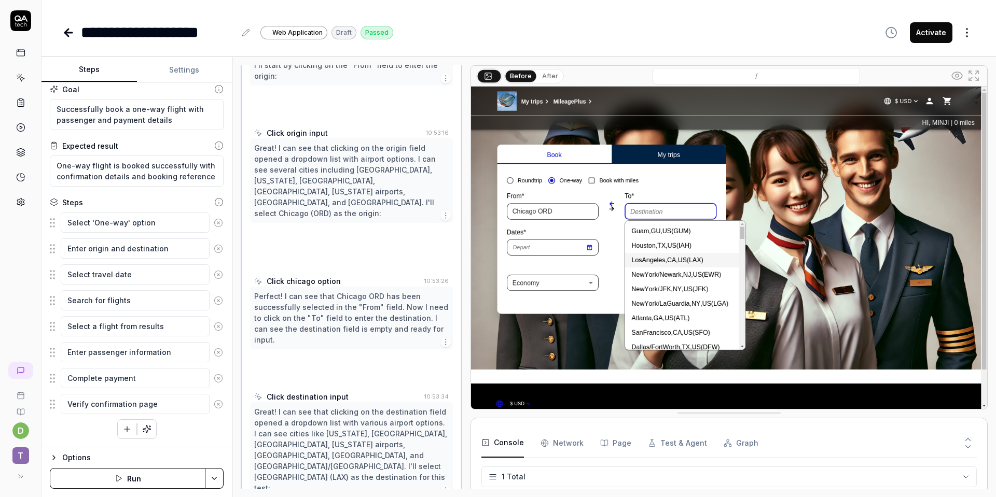
scroll to position [213, 0]
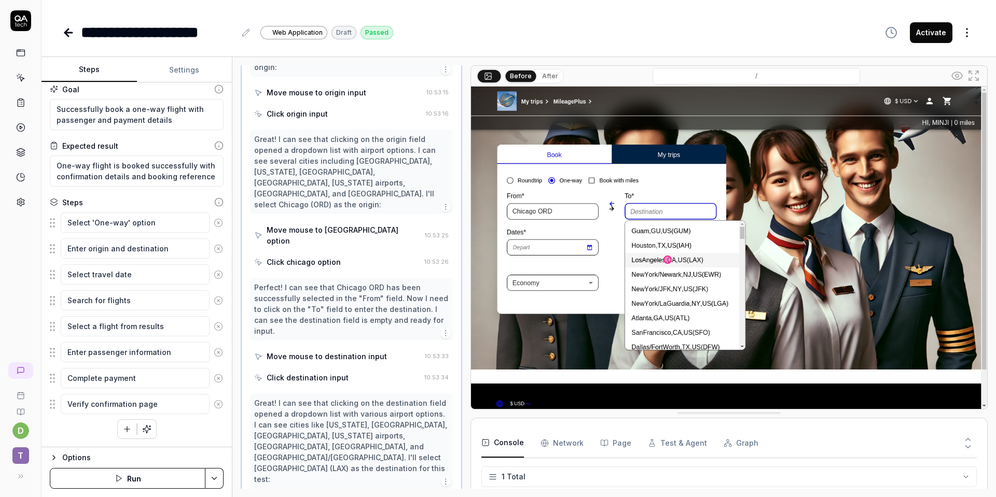
click at [555, 441] on Requests "Network" at bounding box center [561, 443] width 43 height 29
click at [978, 77] on icon at bounding box center [973, 75] width 12 height 12
click at [543, 33] on div "**********" at bounding box center [518, 32] width 913 height 23
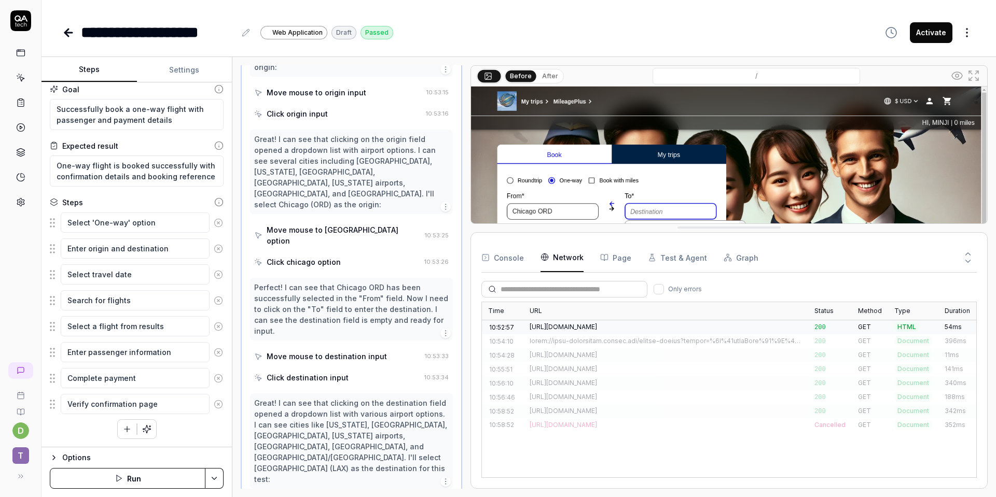
drag, startPoint x: 590, startPoint y: 415, endPoint x: 601, endPoint y: 229, distance: 186.0
click at [556, 343] on div at bounding box center [666, 341] width 272 height 9
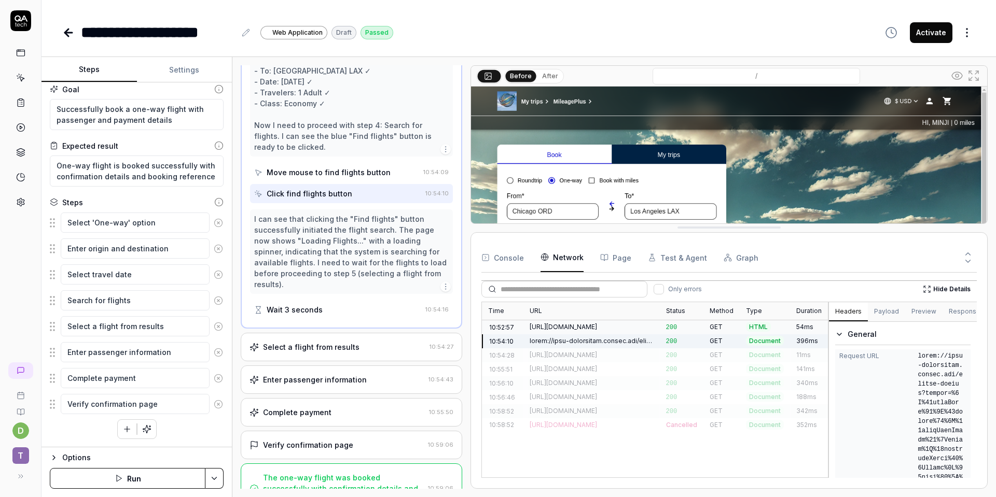
scroll to position [287, 0]
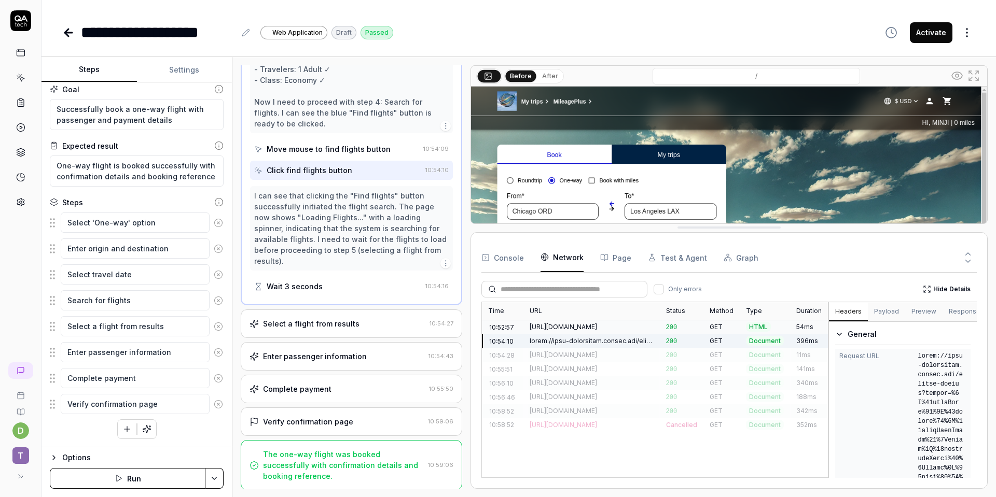
click at [617, 254] on button "Page" at bounding box center [615, 257] width 31 height 29
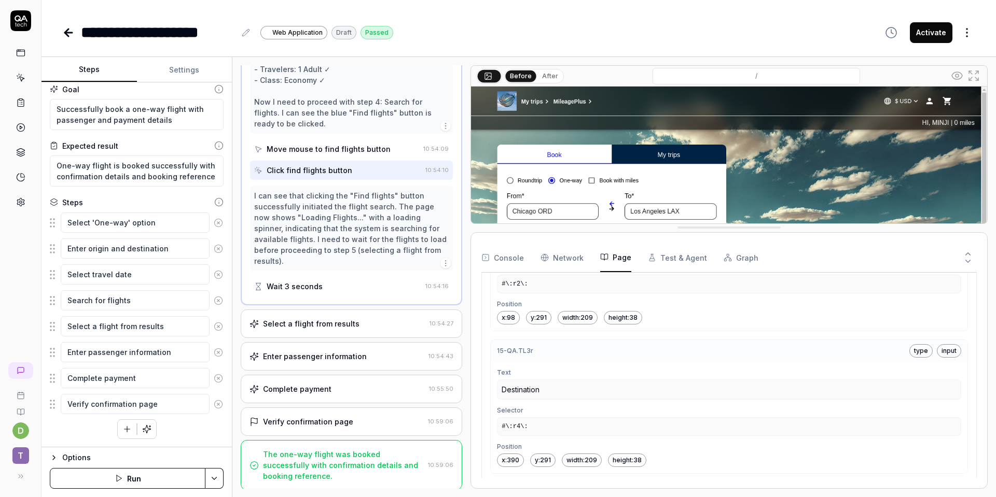
scroll to position [2738, 0]
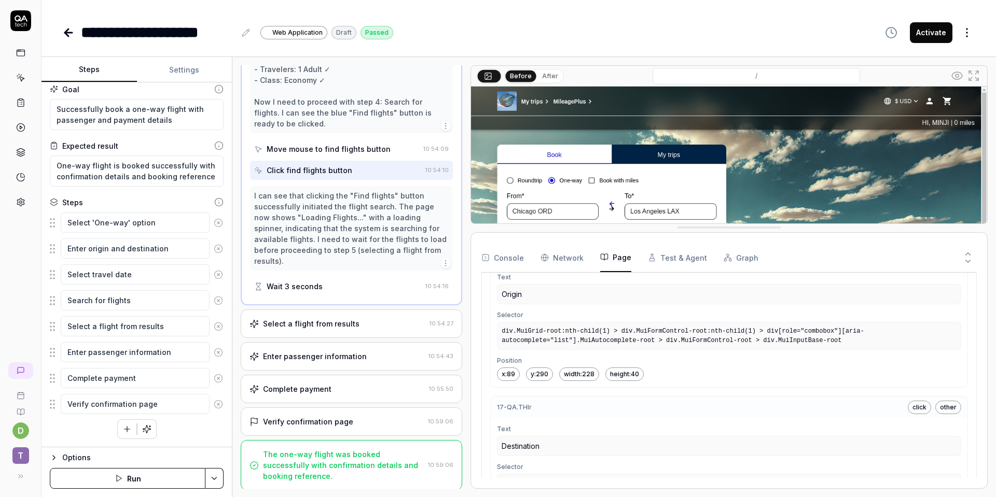
click at [681, 258] on button "Test & Agent" at bounding box center [677, 257] width 59 height 29
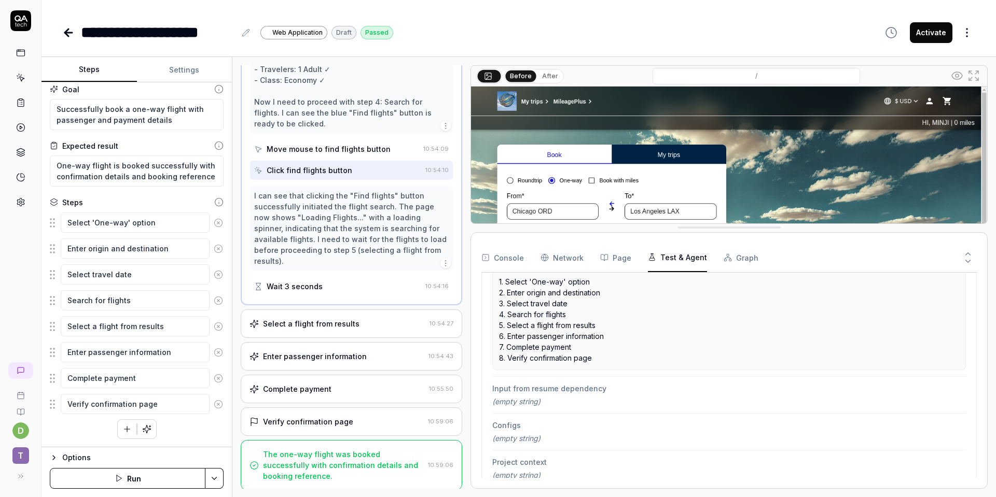
scroll to position [226, 0]
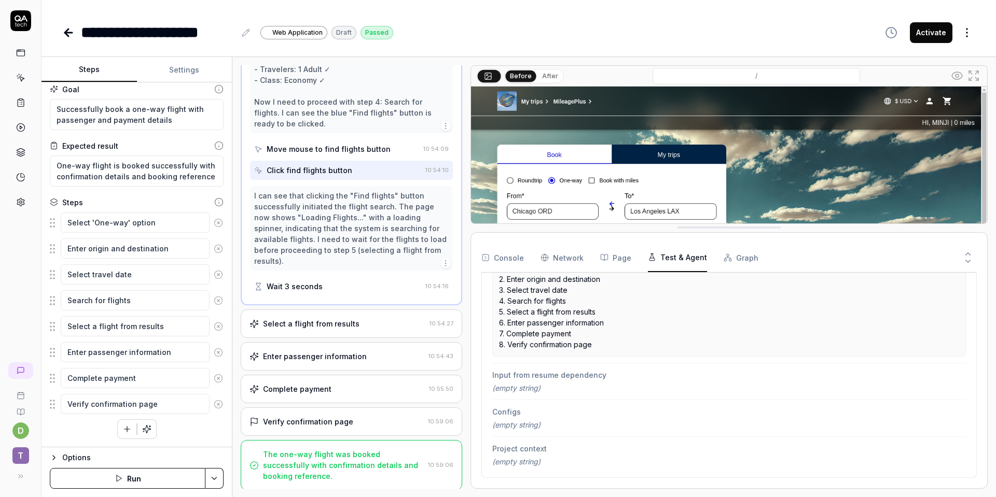
click at [737, 263] on button "Graph" at bounding box center [740, 257] width 35 height 29
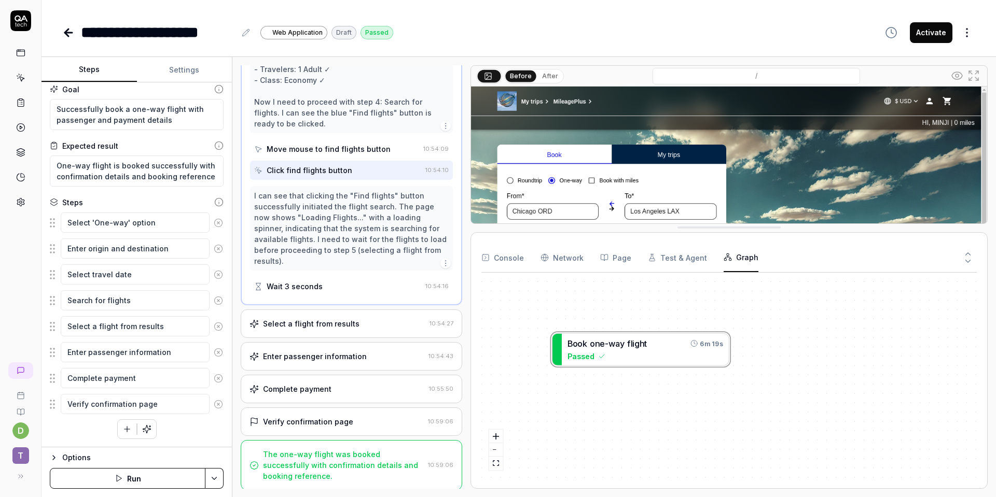
click at [492, 261] on button "Console" at bounding box center [502, 257] width 43 height 29
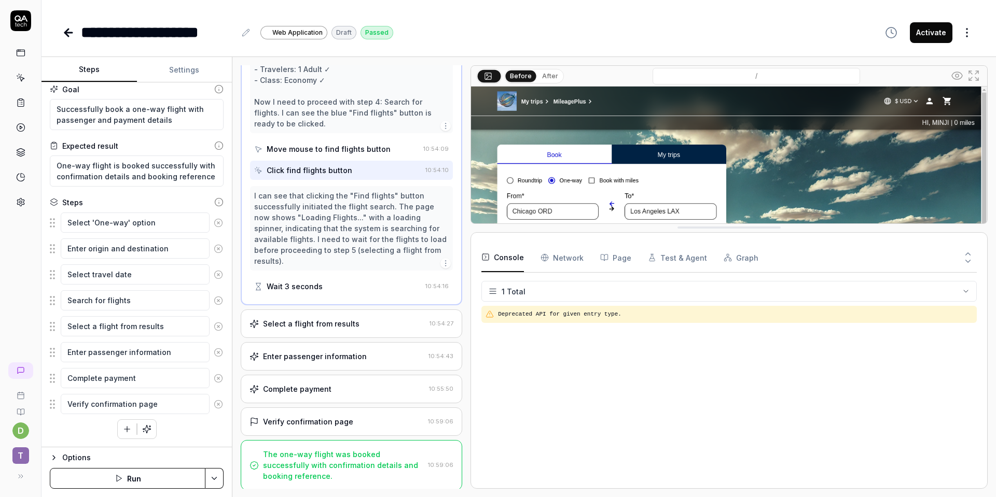
click at [494, 286] on html "**********" at bounding box center [498, 248] width 996 height 497
click at [624, 352] on html "**********" at bounding box center [498, 248] width 996 height 497
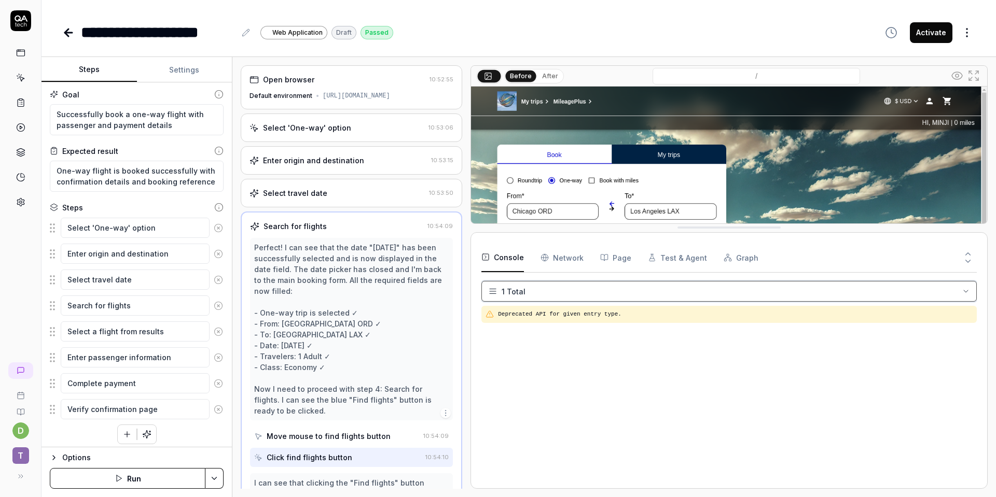
scroll to position [0, 0]
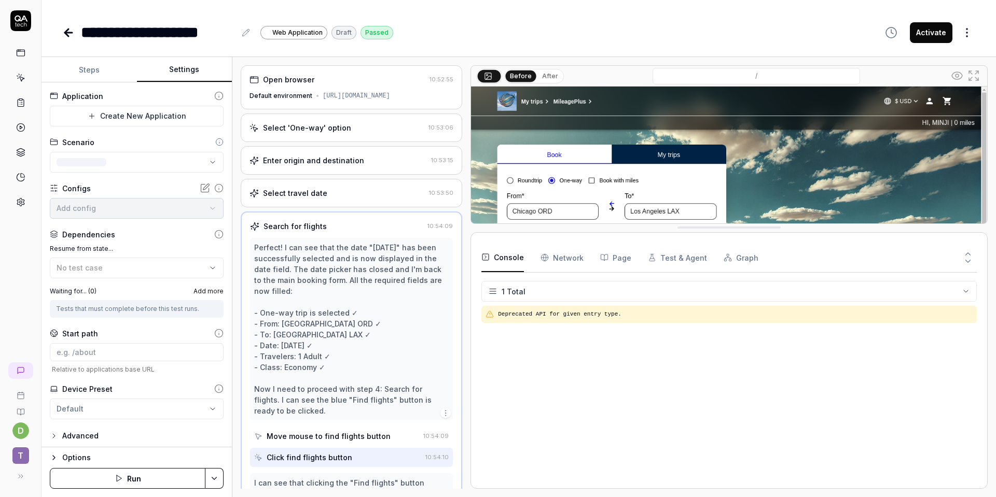
click at [194, 69] on button "Settings" at bounding box center [184, 70] width 95 height 25
click at [166, 116] on html "**********" at bounding box center [498, 248] width 996 height 497
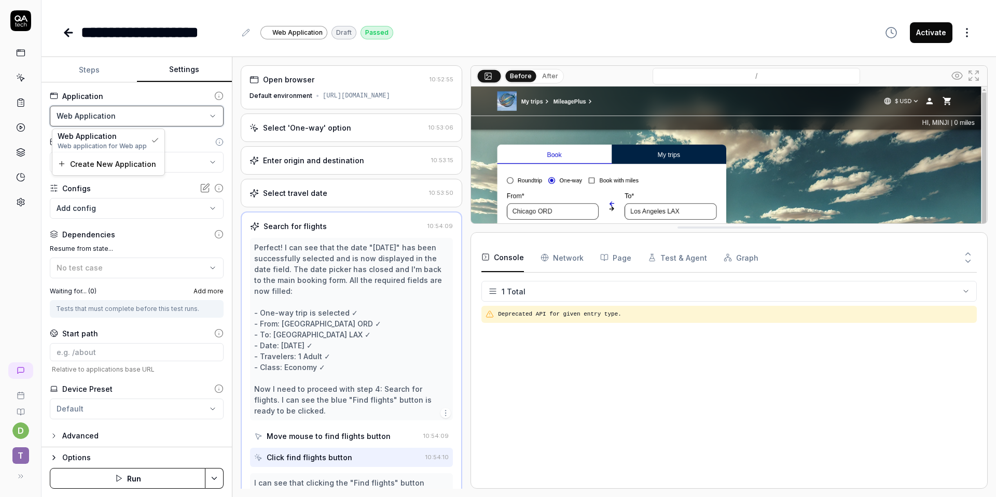
click at [187, 118] on html "**********" at bounding box center [498, 248] width 996 height 497
click at [169, 162] on html "**********" at bounding box center [498, 248] width 996 height 497
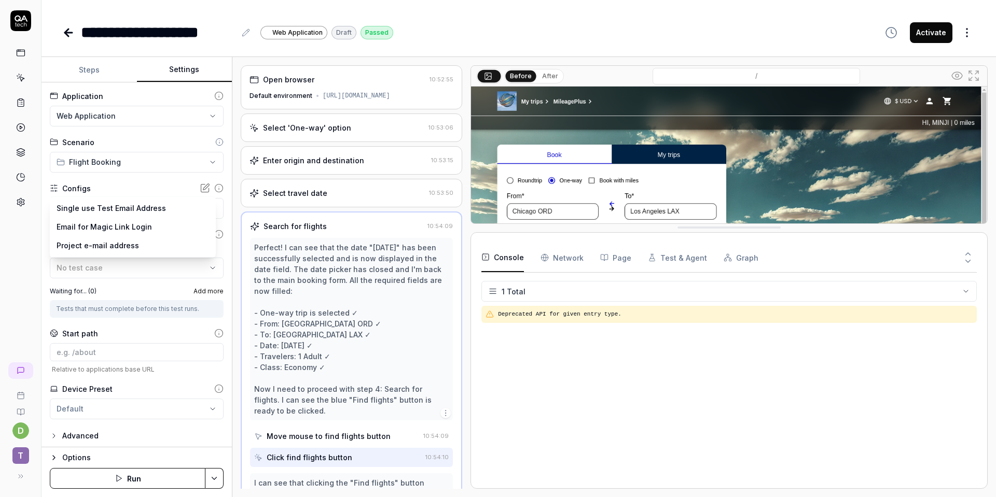
click at [152, 210] on body "**********" at bounding box center [498, 248] width 996 height 497
click at [11, 269] on html "**********" at bounding box center [498, 248] width 996 height 497
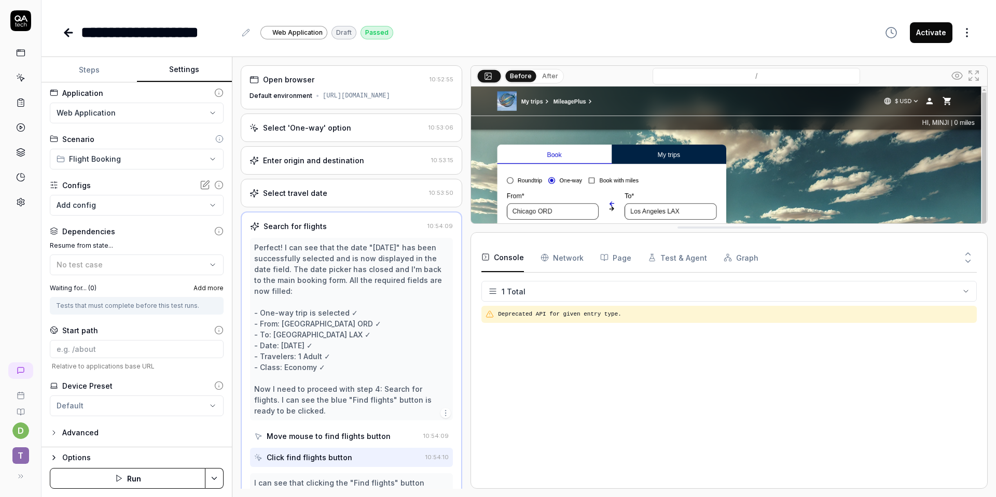
click at [132, 253] on div "Resume from state... No test case" at bounding box center [137, 258] width 174 height 34
click at [132, 255] on button "No test case" at bounding box center [137, 265] width 174 height 21
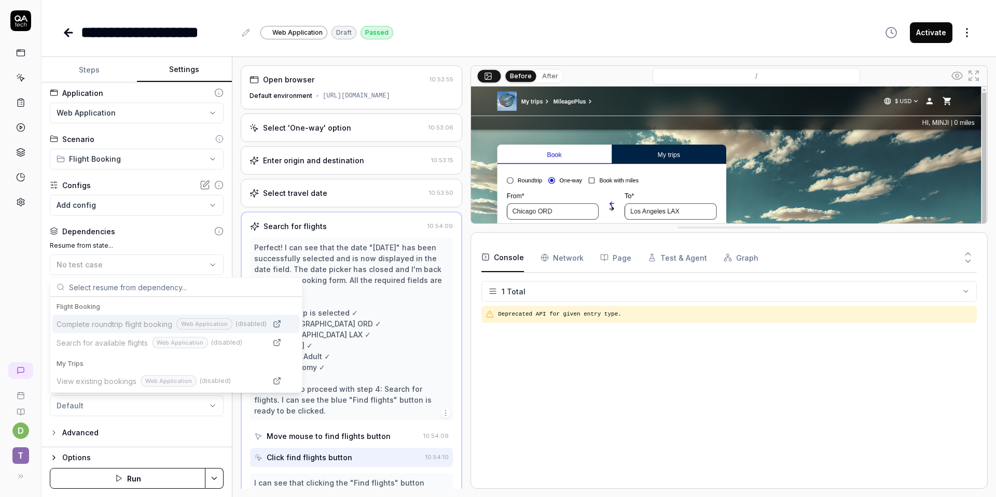
click at [164, 236] on div "Dependencies" at bounding box center [137, 231] width 174 height 11
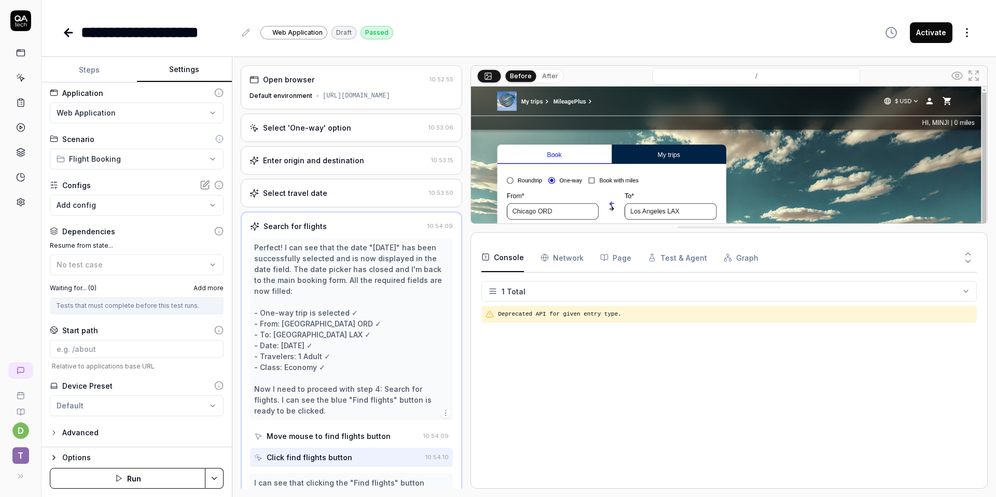
click at [97, 436] on div "Advanced" at bounding box center [80, 433] width 36 height 12
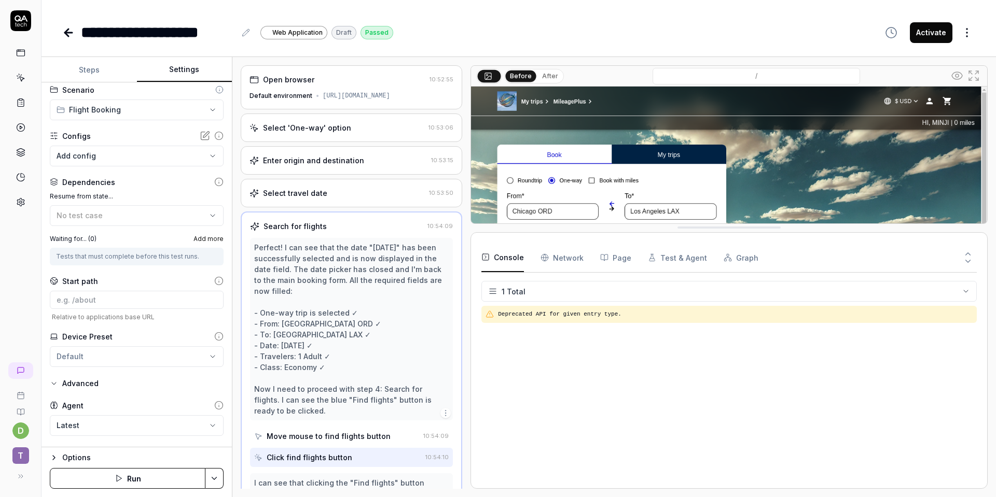
scroll to position [85, 0]
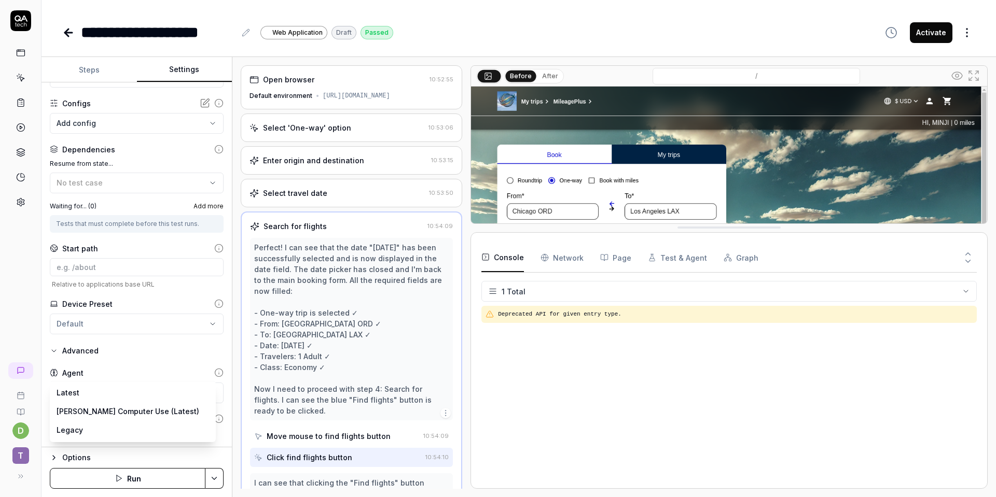
click at [156, 390] on body "**********" at bounding box center [498, 248] width 996 height 497
click at [169, 346] on html "**********" at bounding box center [498, 248] width 996 height 497
click at [103, 429] on div "Trigger crawl after test complete" at bounding box center [137, 434] width 174 height 10
click at [67, 422] on div "Crawling" at bounding box center [78, 419] width 32 height 11
click at [53, 416] on icon at bounding box center [54, 419] width 8 height 8
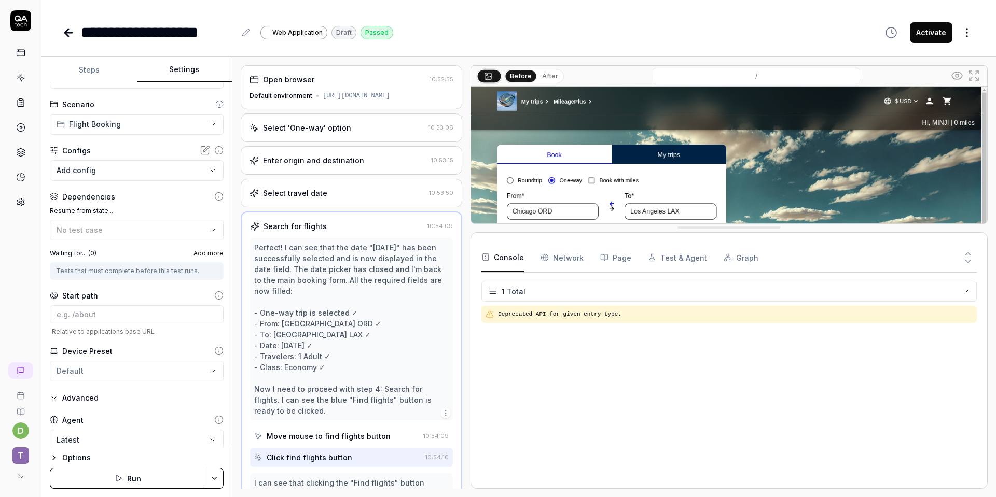
scroll to position [0, 0]
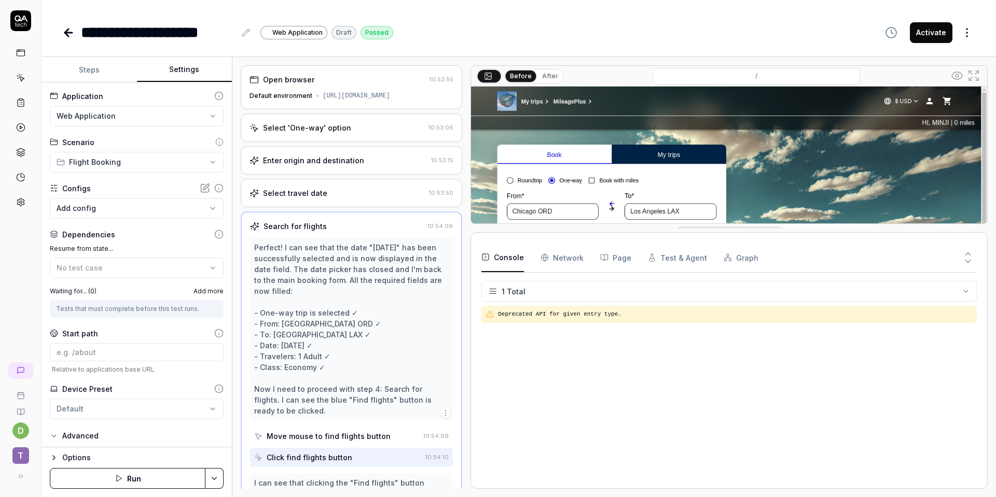
click at [22, 21] on icon at bounding box center [20, 20] width 21 height 21
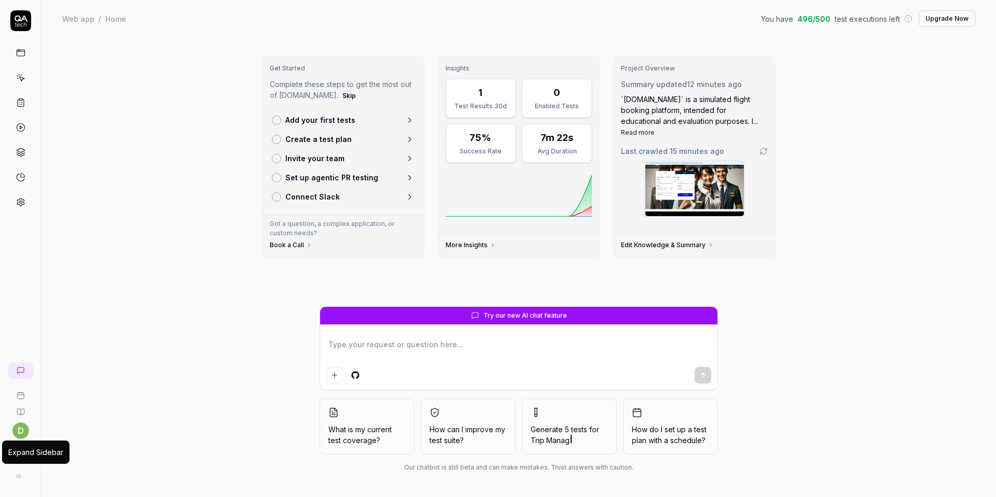
click at [27, 479] on button at bounding box center [18, 476] width 21 height 21
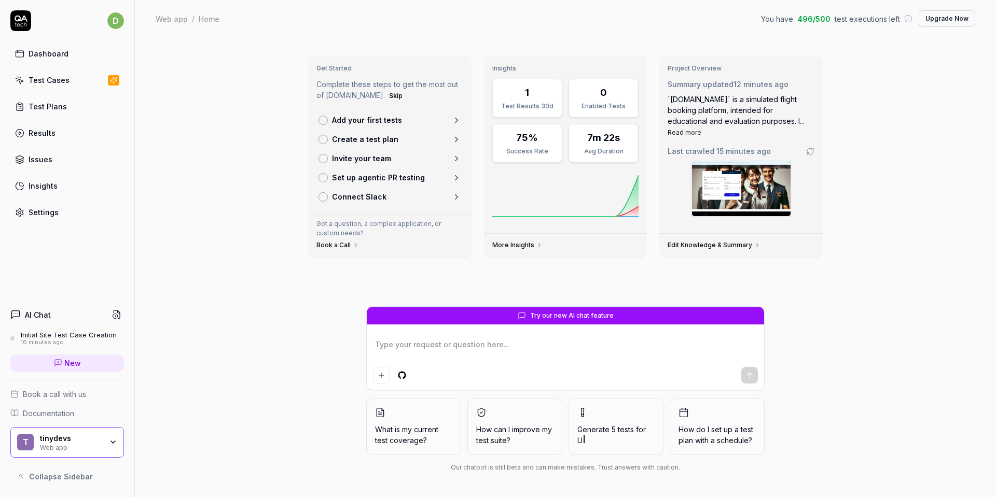
type textarea "*"
click at [66, 79] on div "Test Cases" at bounding box center [49, 80] width 41 height 11
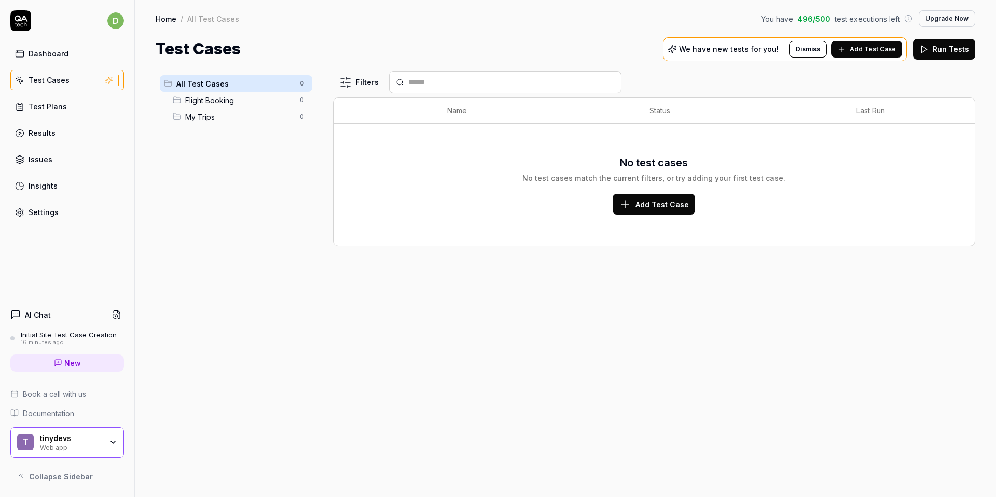
click at [208, 100] on span "Flight Booking" at bounding box center [239, 100] width 108 height 11
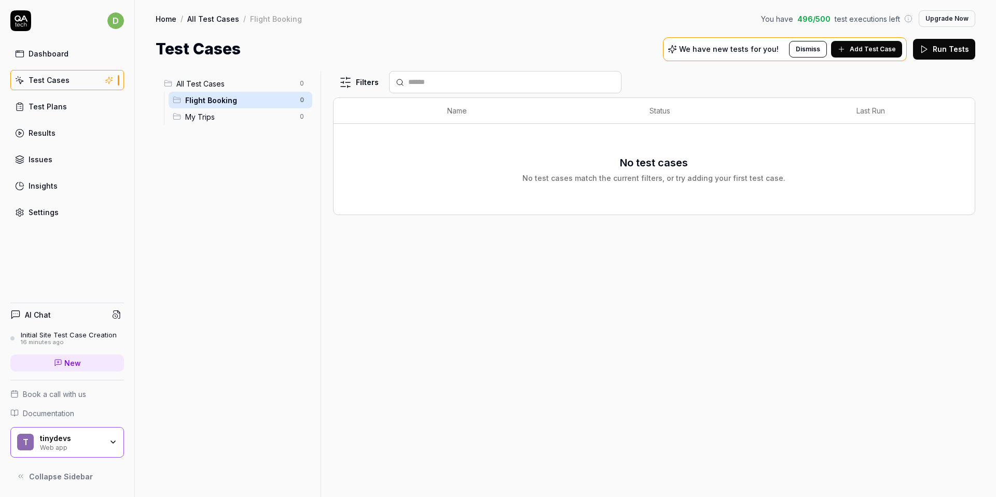
click at [212, 117] on span "My Trips" at bounding box center [239, 117] width 108 height 11
click at [38, 113] on link "Test Plans" at bounding box center [67, 106] width 114 height 20
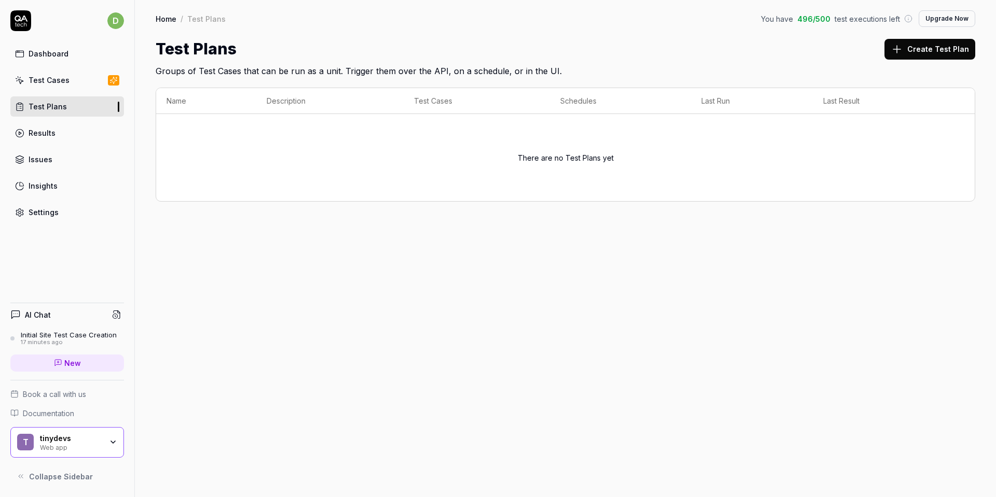
click at [892, 51] on button "Create Test Plan" at bounding box center [929, 49] width 91 height 21
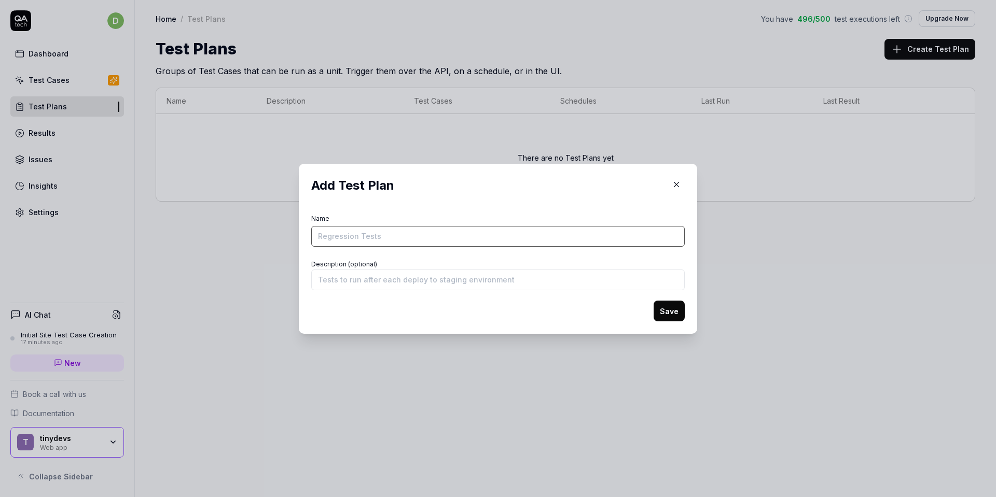
click at [378, 232] on input "Name" at bounding box center [497, 236] width 373 height 21
click at [346, 291] on form "Name Description (optional) Save" at bounding box center [497, 267] width 373 height 110
click at [355, 282] on input "Description (optional)" at bounding box center [497, 279] width 373 height 21
click at [668, 186] on button "button" at bounding box center [676, 185] width 17 height 17
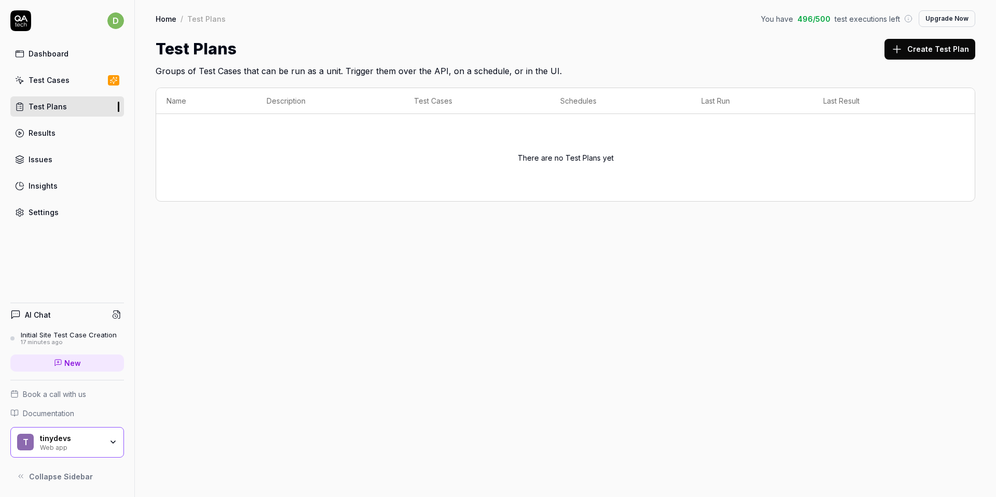
click at [41, 141] on link "Results" at bounding box center [67, 133] width 114 height 20
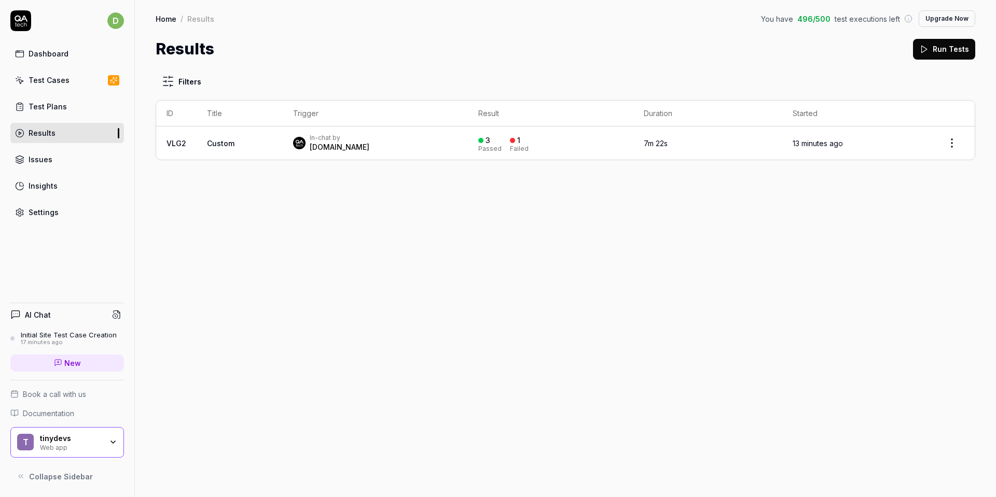
click at [853, 148] on td "13 minutes ago" at bounding box center [855, 143] width 147 height 33
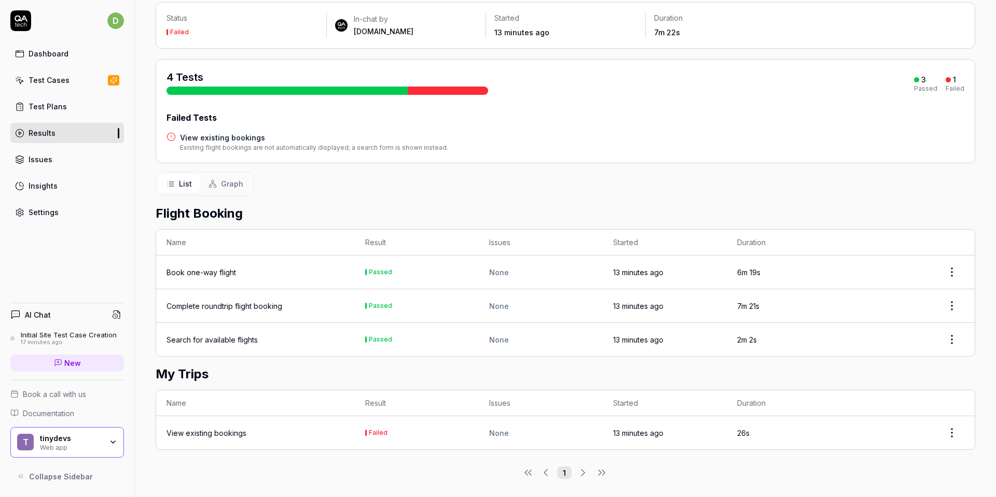
scroll to position [72, 0]
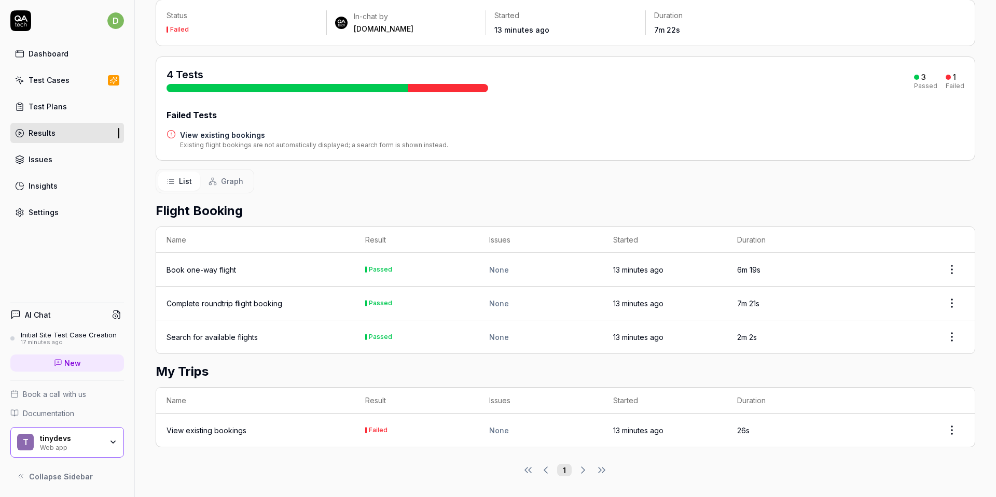
click at [422, 428] on td "Failed" at bounding box center [417, 430] width 124 height 33
click at [251, 428] on div "View existing bookings" at bounding box center [255, 430] width 178 height 11
click at [208, 428] on div "View existing bookings" at bounding box center [206, 430] width 80 height 11
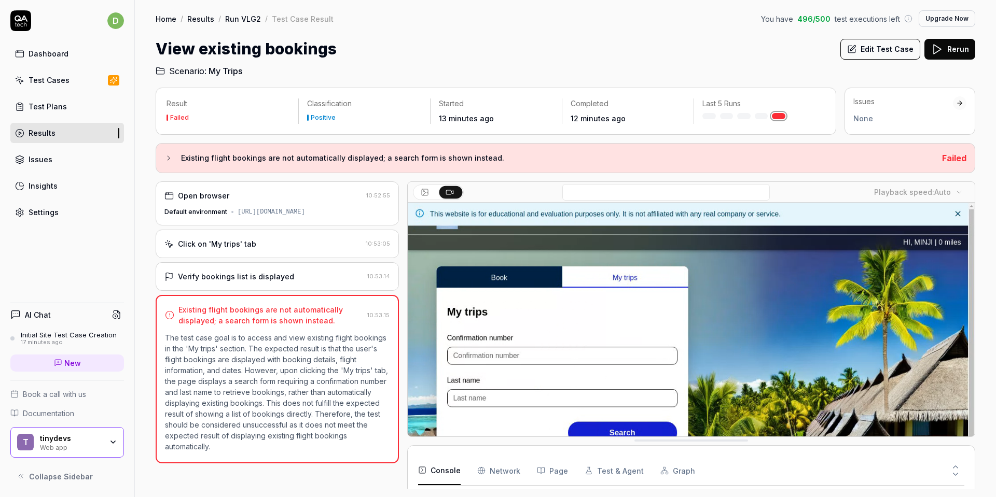
click at [43, 191] on div "Insights" at bounding box center [43, 185] width 29 height 11
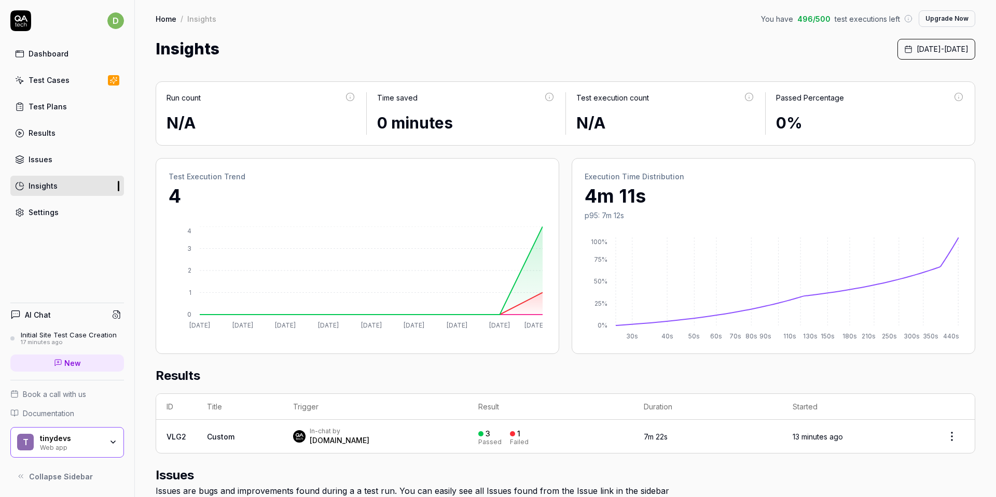
click at [93, 205] on link "Settings" at bounding box center [67, 212] width 114 height 20
